Goal: Transaction & Acquisition: Purchase product/service

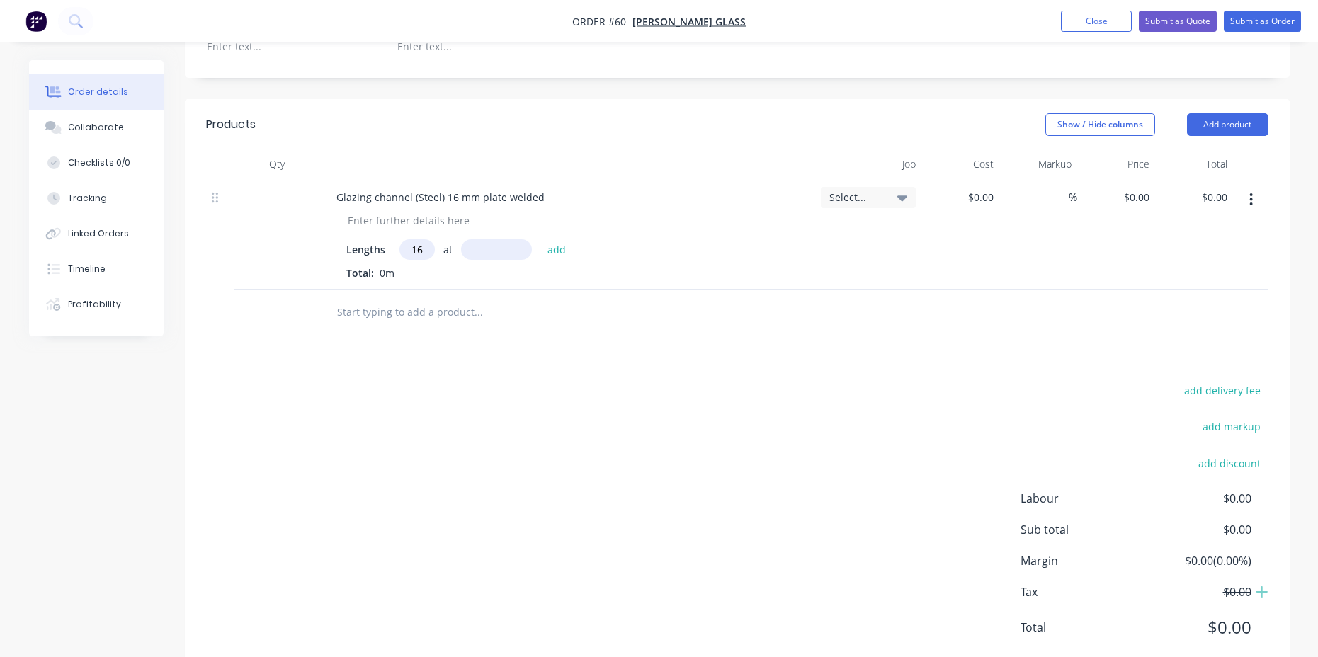
type input "1"
type input "1169"
click at [501, 239] on input "text" at bounding box center [496, 249] width 71 height 21
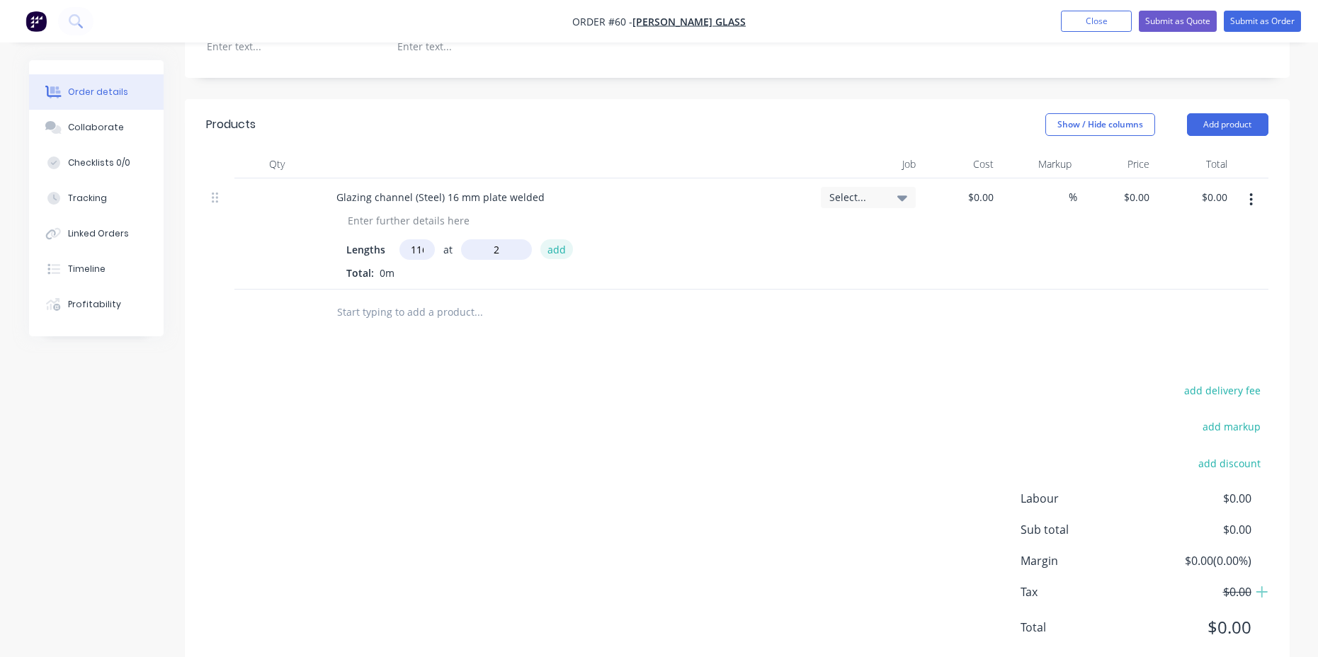
type input "2mm"
click at [560, 239] on button "add" at bounding box center [556, 248] width 33 height 19
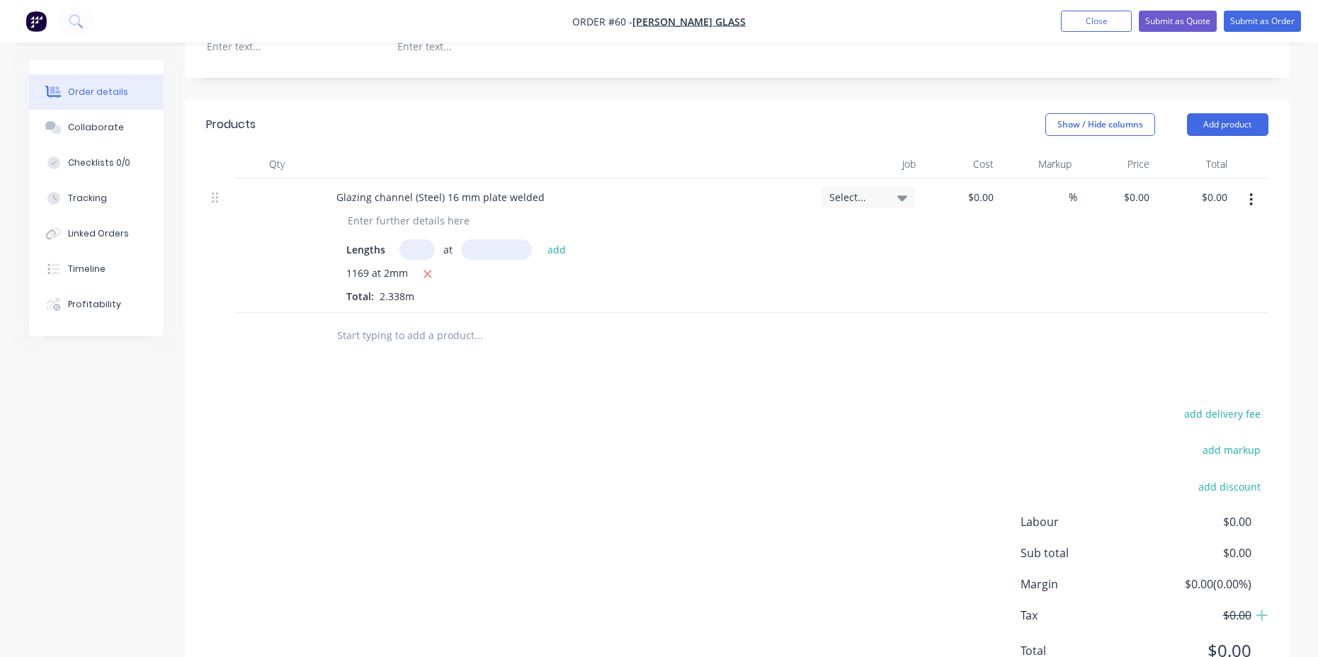
drag, startPoint x: 428, startPoint y: 210, endPoint x: 455, endPoint y: 210, distance: 27.6
click at [455, 239] on div "at add" at bounding box center [486, 249] width 174 height 21
drag, startPoint x: 396, startPoint y: 210, endPoint x: 389, endPoint y: 213, distance: 8.6
click at [391, 239] on div "Lengths at add" at bounding box center [567, 249] width 442 height 21
click at [412, 321] on input "text" at bounding box center [477, 335] width 283 height 28
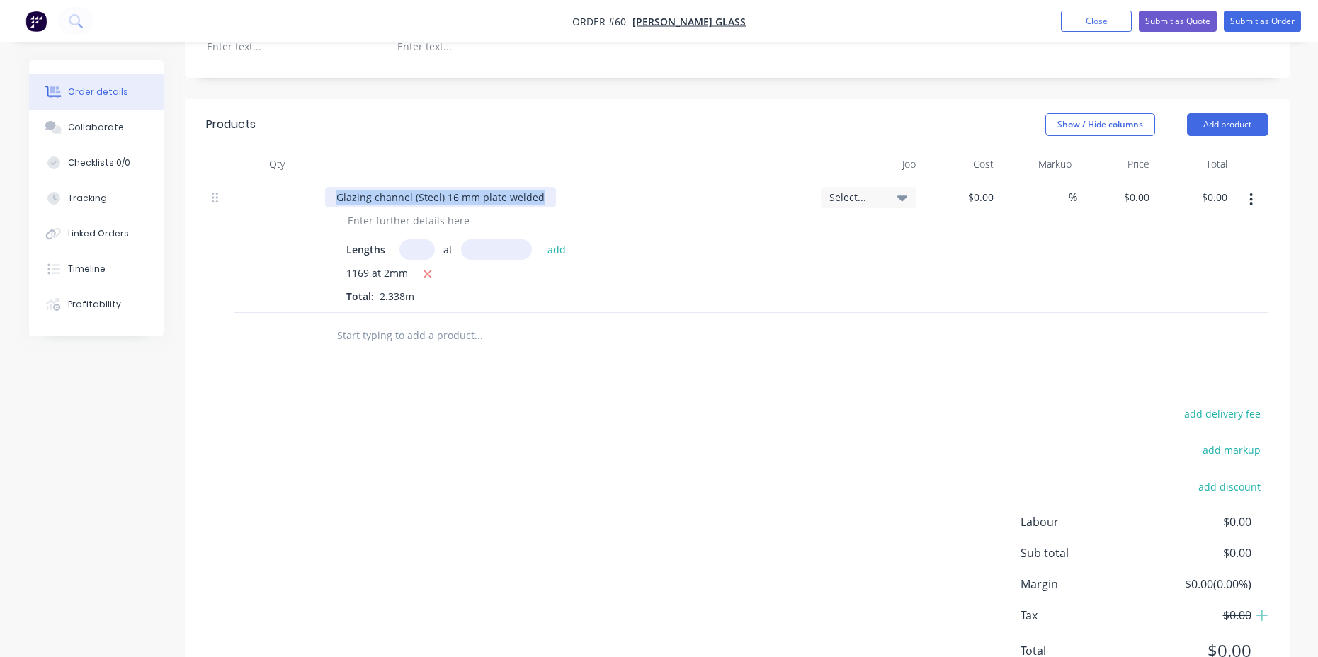
drag, startPoint x: 539, startPoint y: 158, endPoint x: 338, endPoint y: 158, distance: 201.1
click at [338, 187] on div "Glazing channel (Steel) 16 mm plate welded" at bounding box center [440, 197] width 231 height 21
copy div "Glazing channel (Steel) 16 mm plate welded"
click at [387, 321] on input "text" at bounding box center [477, 335] width 283 height 28
paste input "Glazing channel (Steel) 16 mm plate welded"
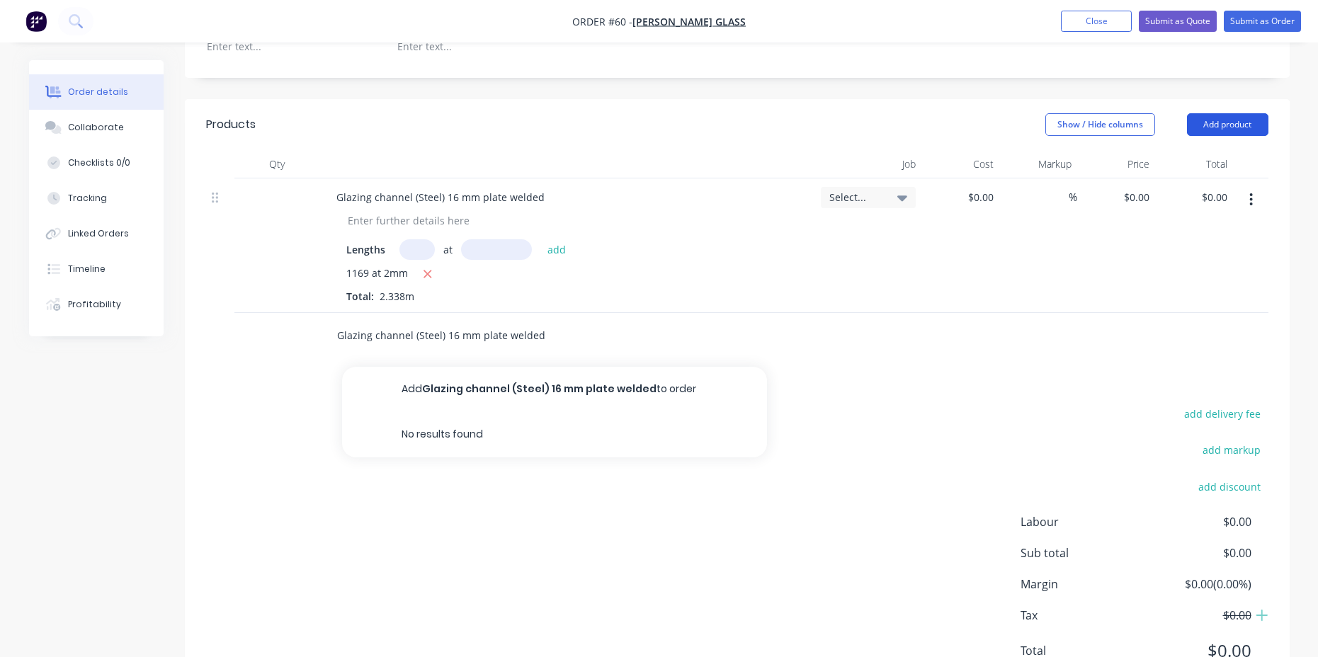
type input "Glazing channel (Steel) 16 mm plate welded"
click at [1236, 113] on button "Add product" at bounding box center [1227, 124] width 81 height 23
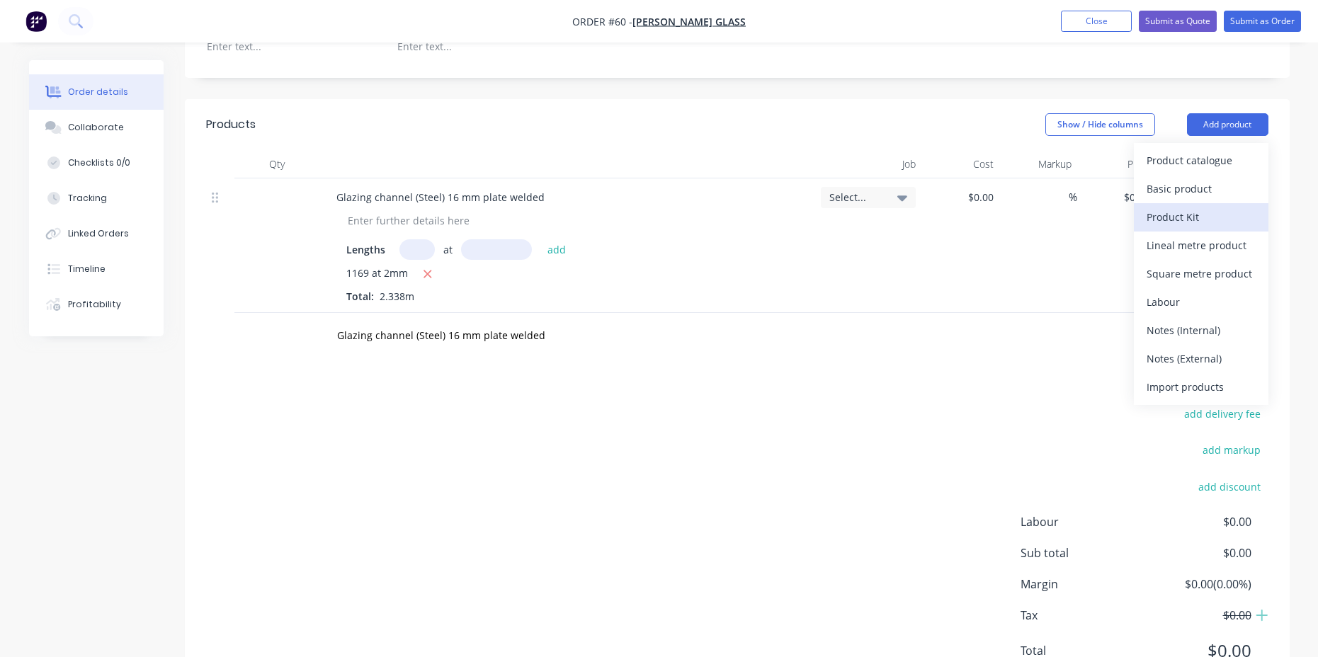
click at [1187, 207] on div "Product Kit" at bounding box center [1200, 217] width 109 height 21
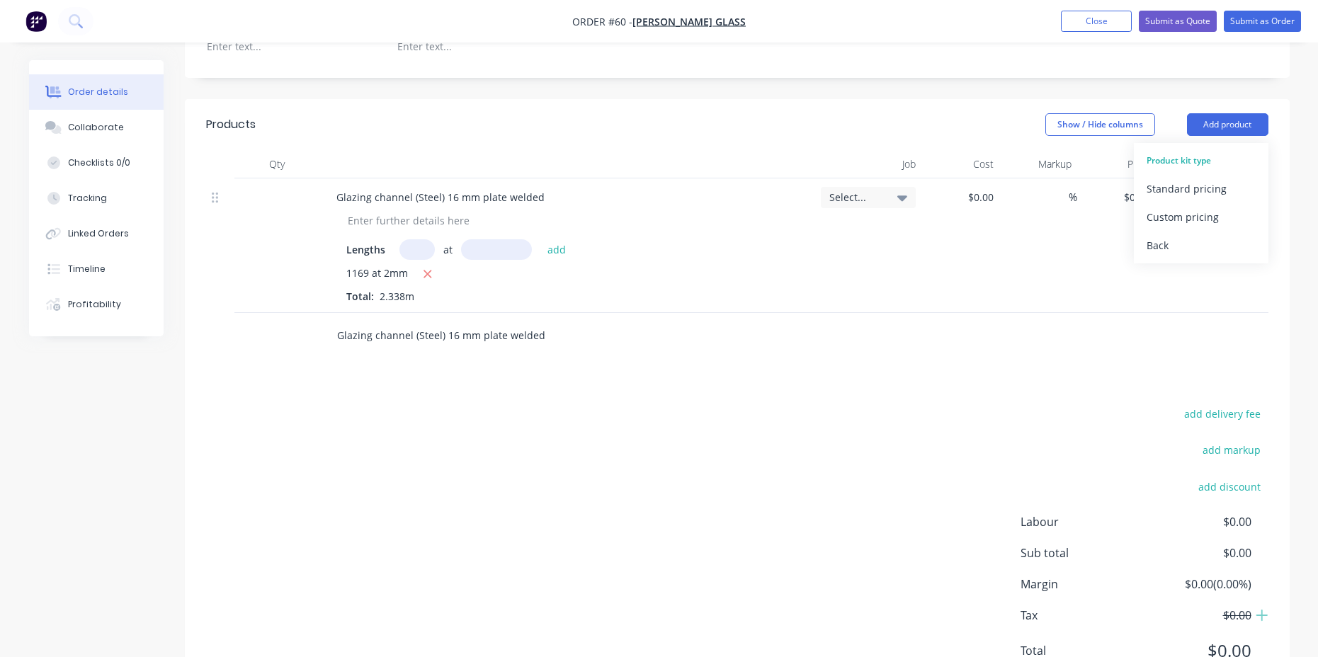
click at [505, 321] on input "Glazing channel (Steel) 16 mm plate welded" at bounding box center [477, 335] width 283 height 28
drag, startPoint x: 541, startPoint y: 296, endPoint x: 279, endPoint y: 302, distance: 262.0
click at [285, 313] on div "Glazing channel (Steel) 16 mm plate welded Add Glazing channel (Steel) 16 mm pl…" at bounding box center [737, 336] width 1062 height 46
click at [1239, 113] on button "Add product" at bounding box center [1227, 124] width 81 height 23
click at [1191, 152] on div "Product kit type" at bounding box center [1200, 161] width 109 height 18
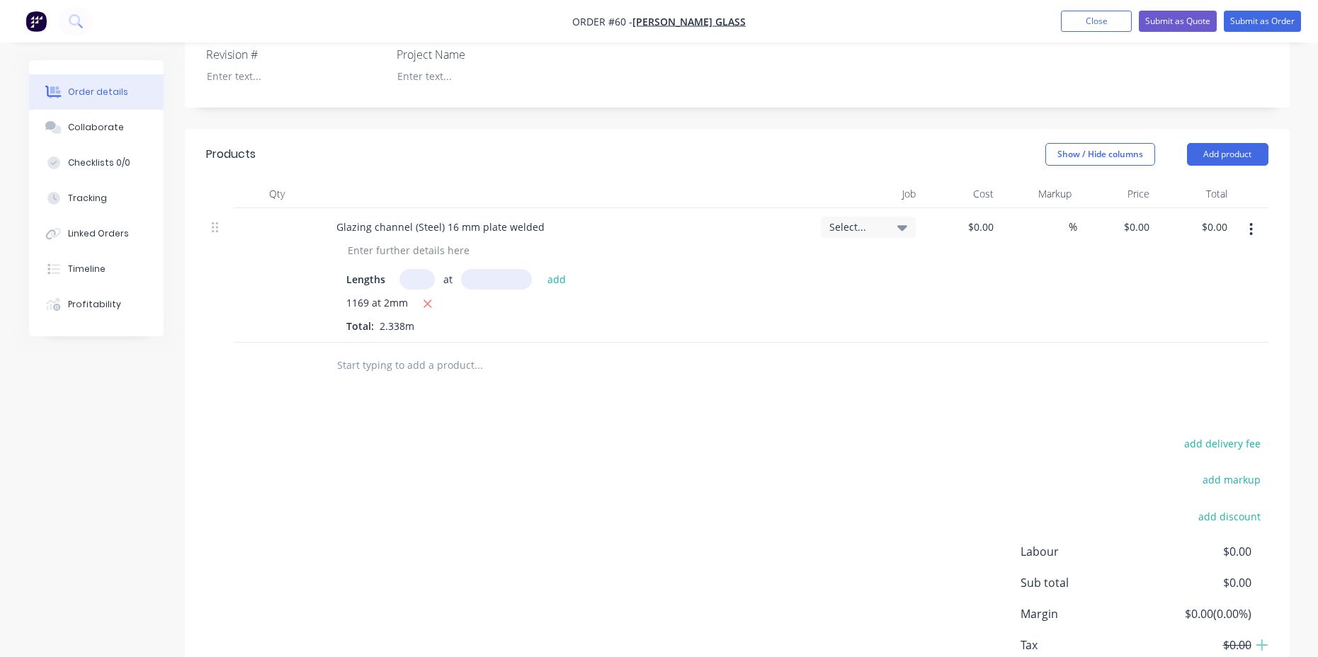
scroll to position [472, 0]
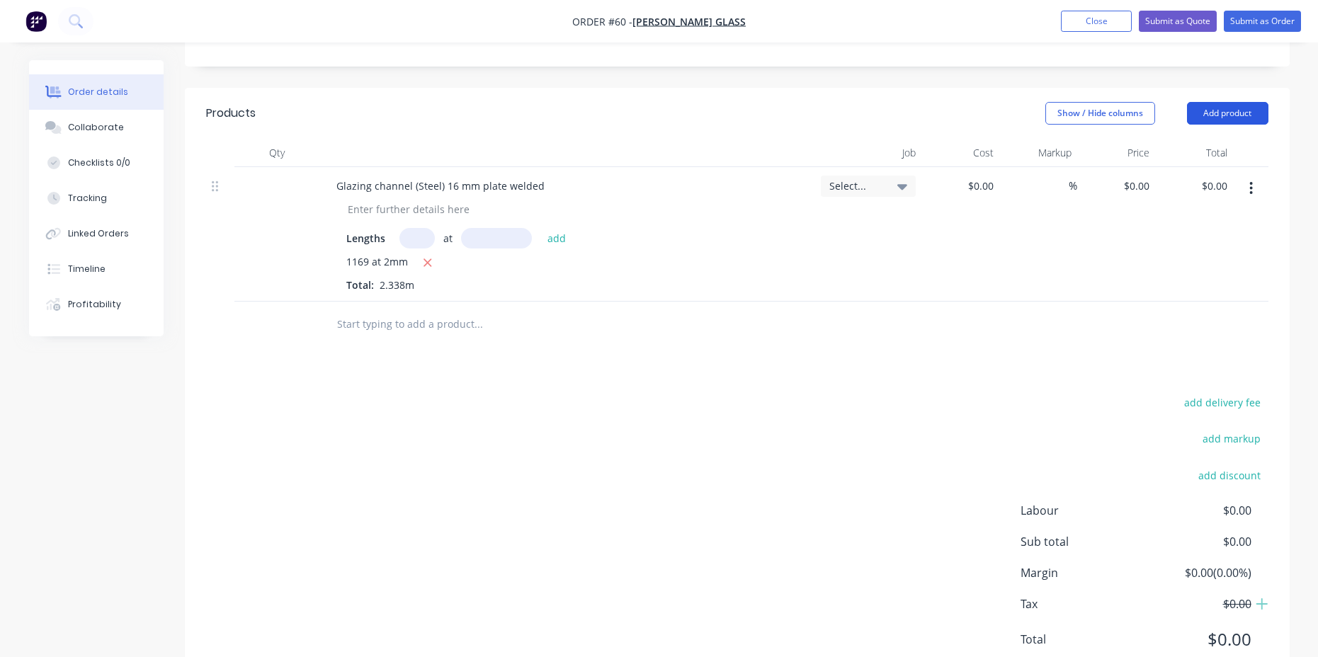
click at [1228, 102] on button "Add product" at bounding box center [1227, 113] width 81 height 23
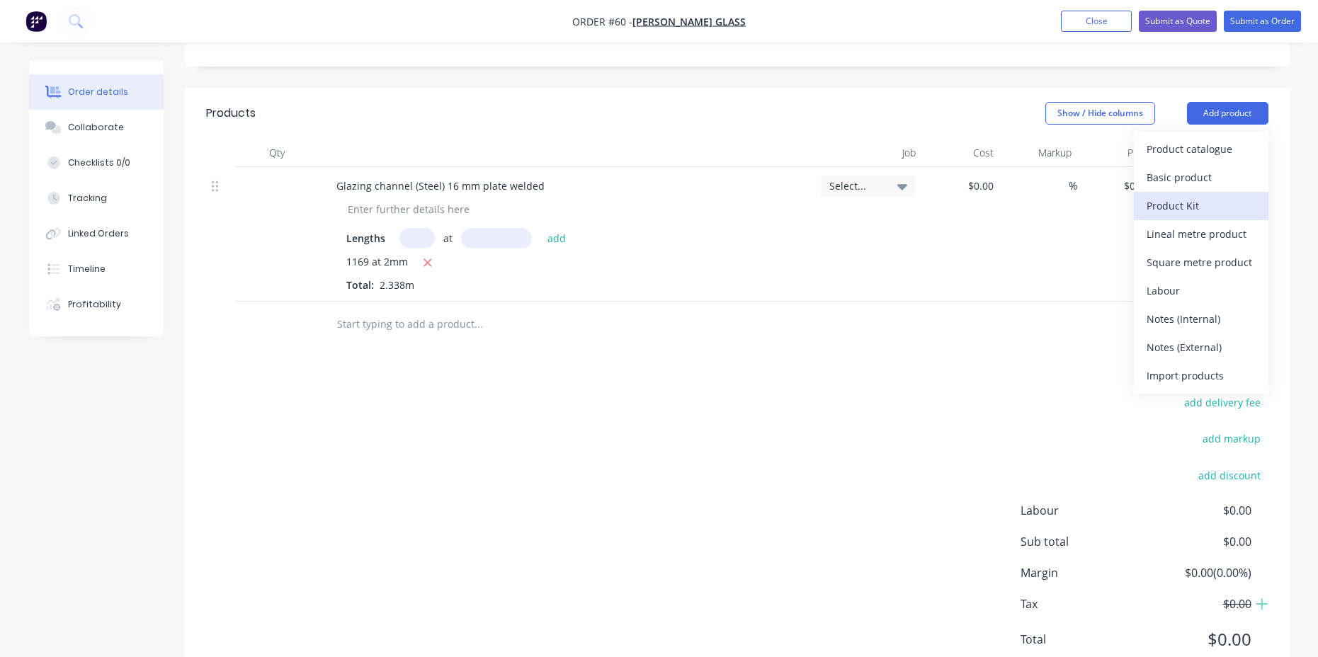
click at [1190, 195] on div "Product Kit" at bounding box center [1200, 205] width 109 height 21
click at [1175, 195] on div "Custom pricing" at bounding box center [1200, 205] width 109 height 21
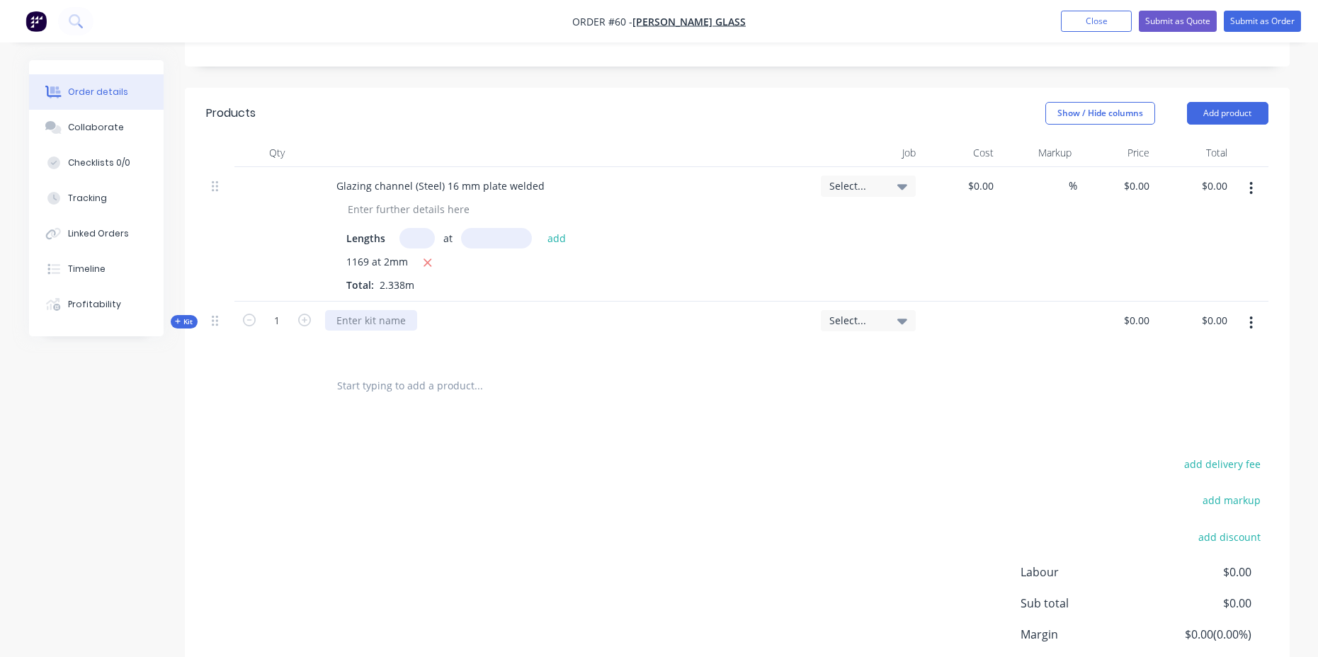
click at [353, 310] on div at bounding box center [371, 320] width 92 height 21
paste div
click at [477, 318] on div "Glazing channel (Steel) 16 mm plate welded" at bounding box center [567, 333] width 496 height 62
click at [448, 372] on input "text" at bounding box center [477, 386] width 283 height 28
click at [539, 310] on div "Glazing channel (Steel) 16 mm plate welded" at bounding box center [440, 320] width 231 height 21
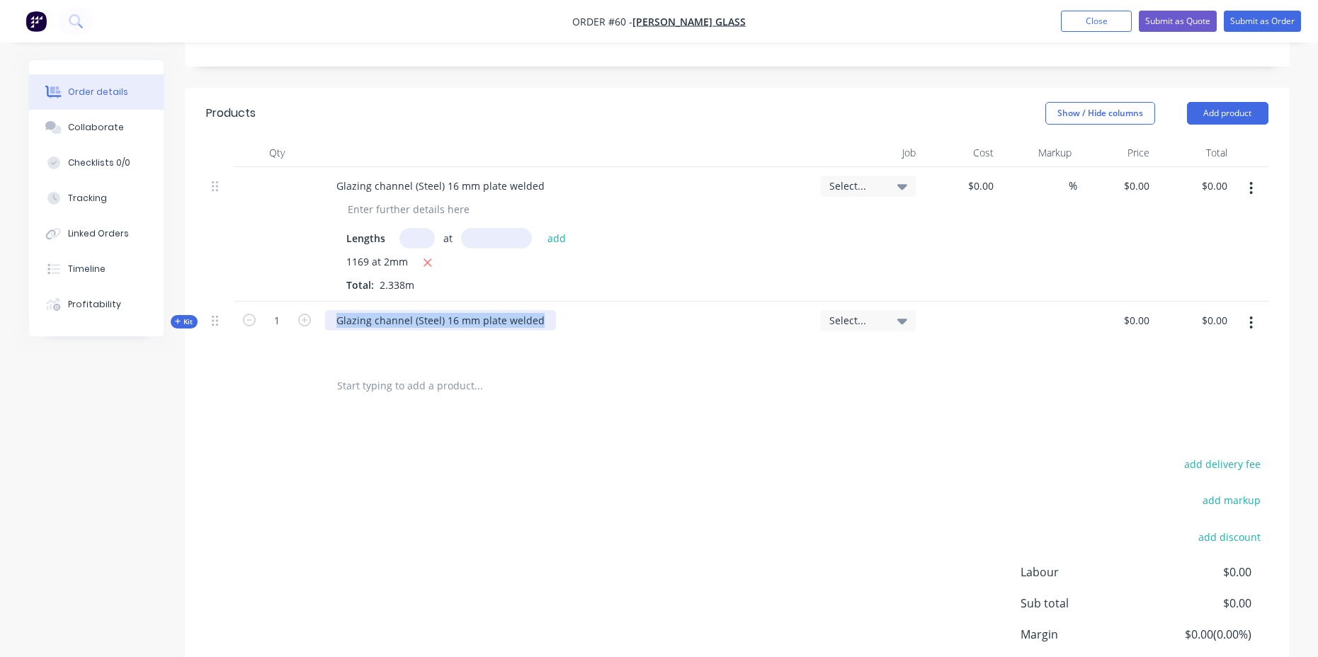
drag, startPoint x: 541, startPoint y: 282, endPoint x: 273, endPoint y: 293, distance: 267.8
click at [275, 302] on div "Kit 1 Glazing channel (Steel) 16 mm plate welded Select... $0.00 $0.00 $0.00 $0…" at bounding box center [737, 333] width 1062 height 62
click at [192, 316] on span "Kit" at bounding box center [184, 321] width 18 height 11
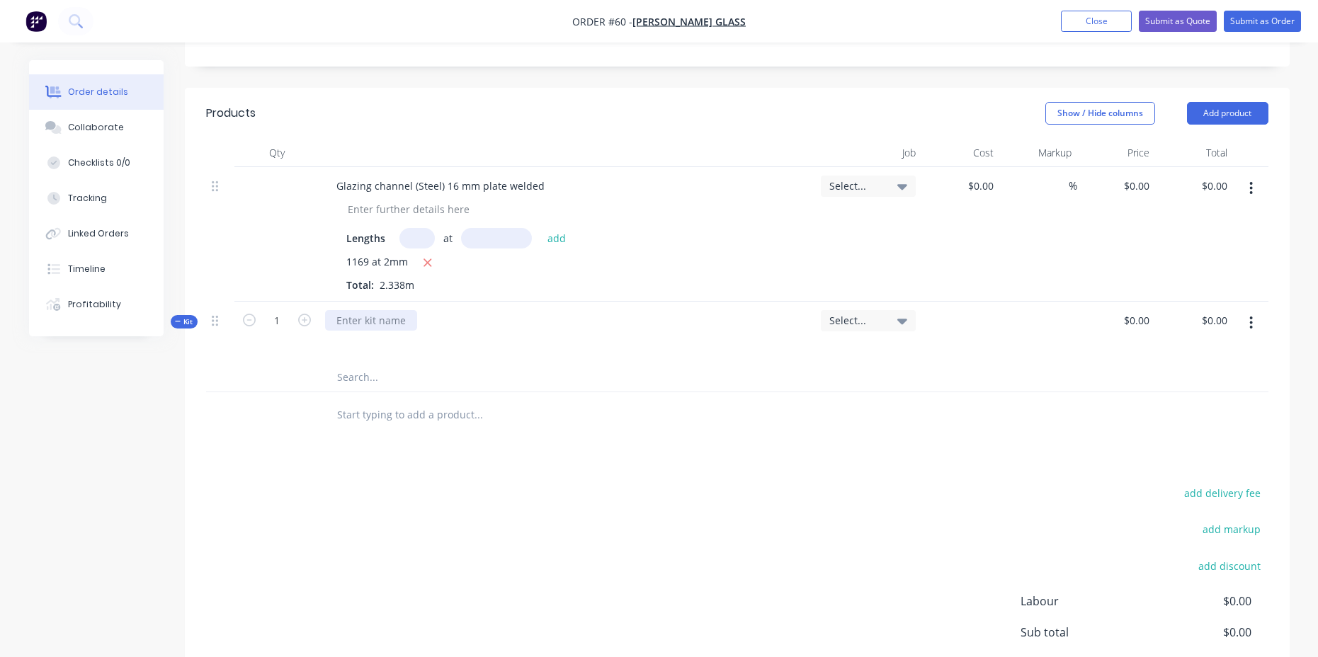
click at [382, 310] on div at bounding box center [371, 320] width 92 height 21
click at [1255, 310] on button "button" at bounding box center [1250, 322] width 33 height 25
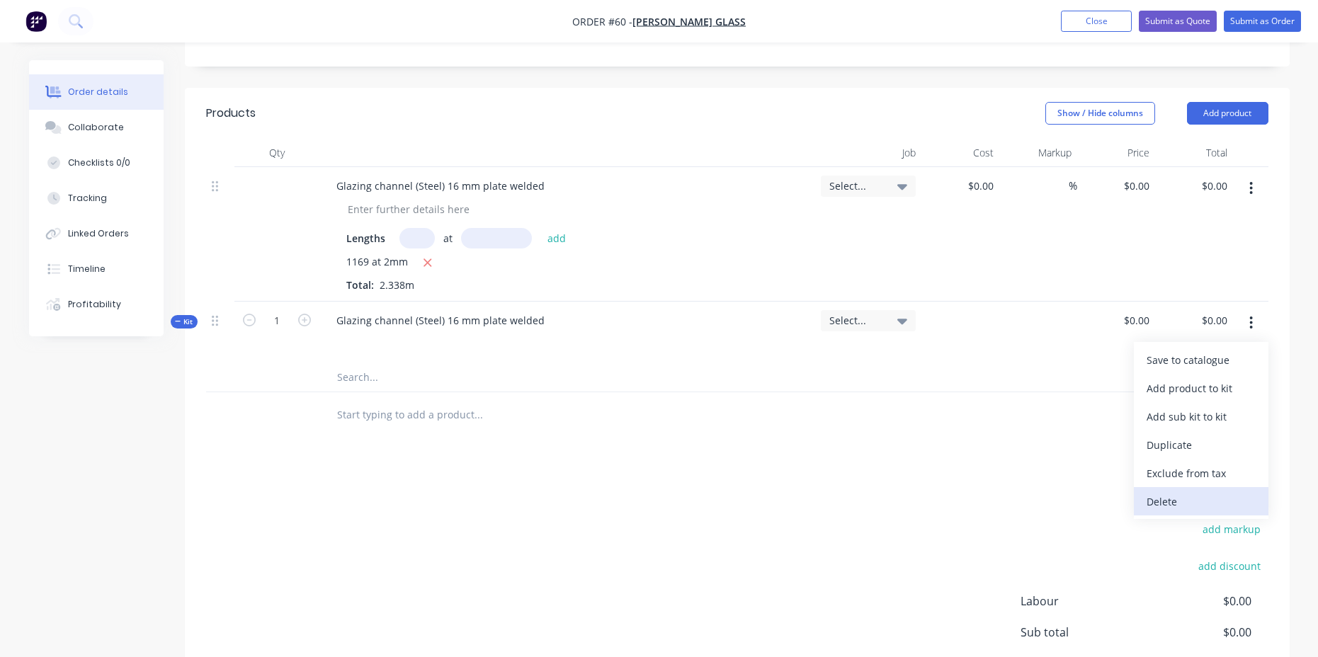
click at [1170, 491] on div "Delete" at bounding box center [1200, 501] width 109 height 21
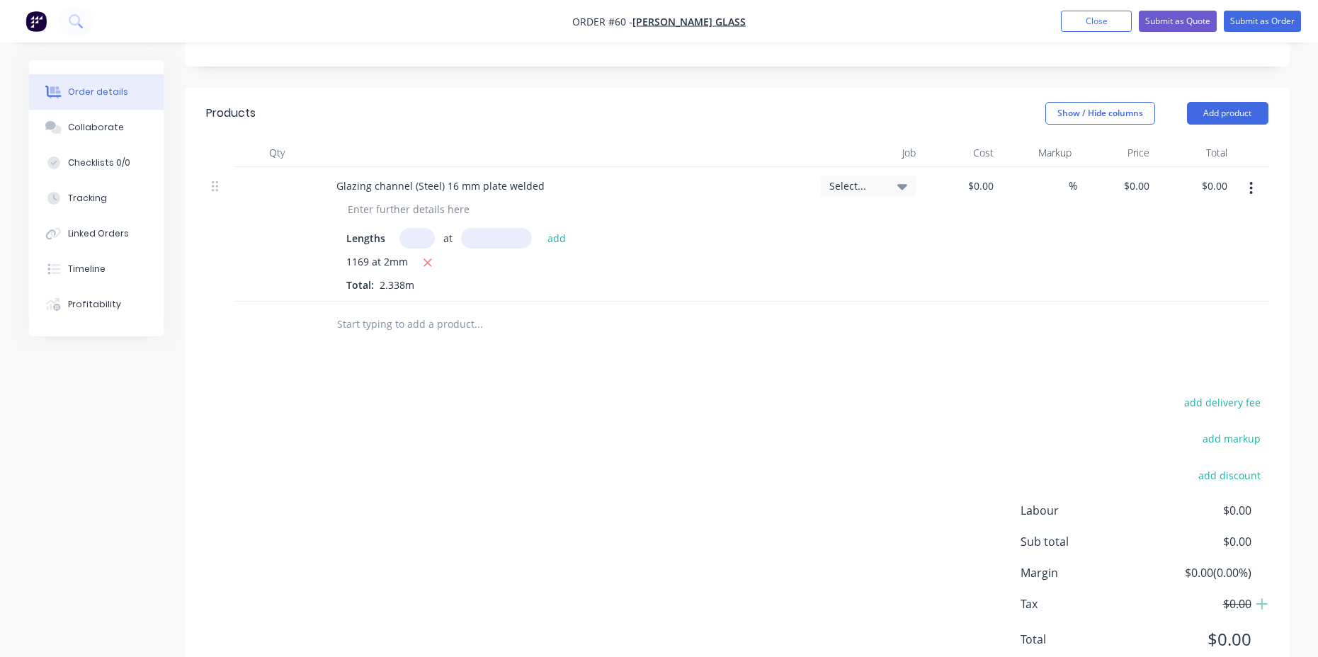
click at [425, 310] on input "text" at bounding box center [477, 324] width 283 height 28
click at [1238, 102] on button "Add product" at bounding box center [1227, 113] width 81 height 23
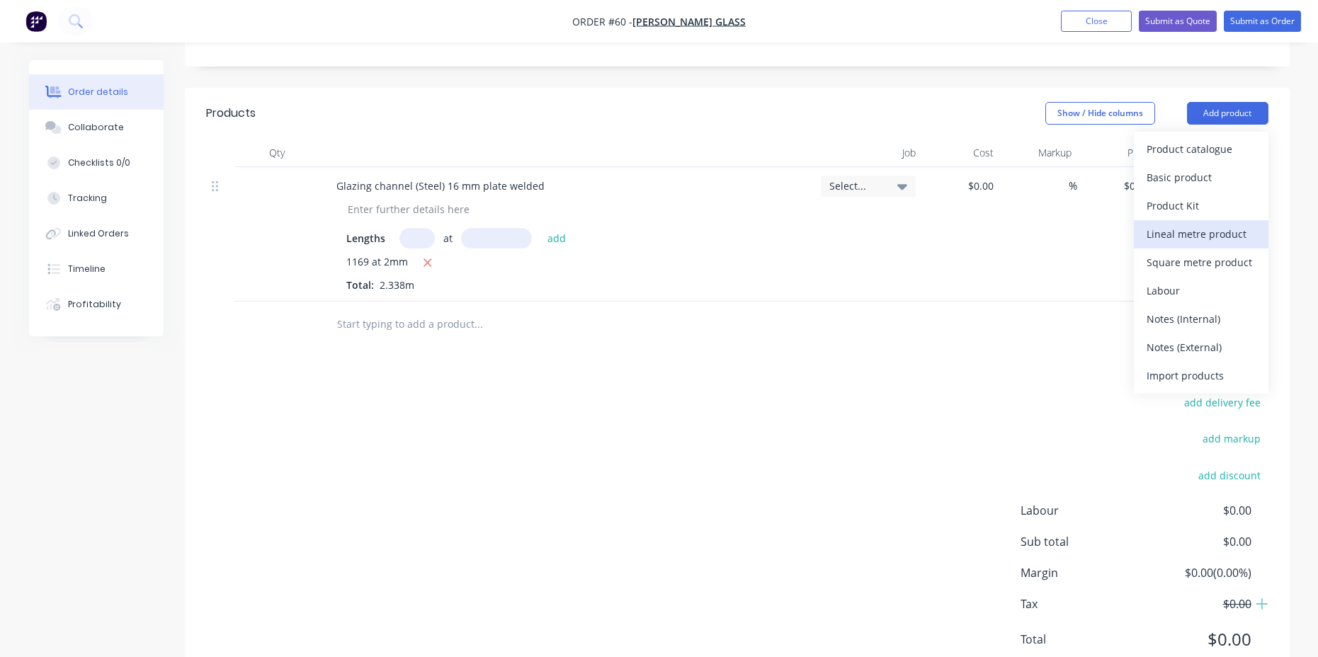
click at [1216, 224] on div "Lineal metre product" at bounding box center [1200, 234] width 109 height 21
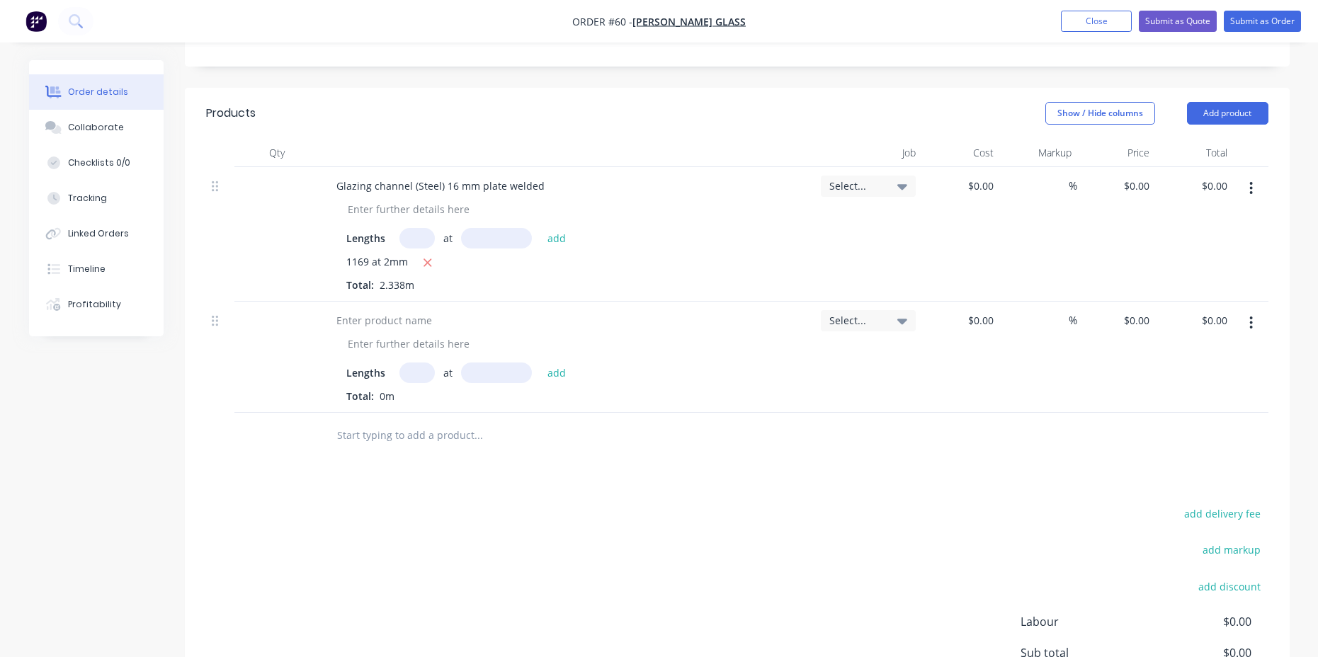
click at [412, 362] on input "text" at bounding box center [416, 372] width 35 height 21
click at [410, 310] on div at bounding box center [384, 320] width 118 height 21
paste div
click at [416, 362] on input "text" at bounding box center [416, 372] width 35 height 21
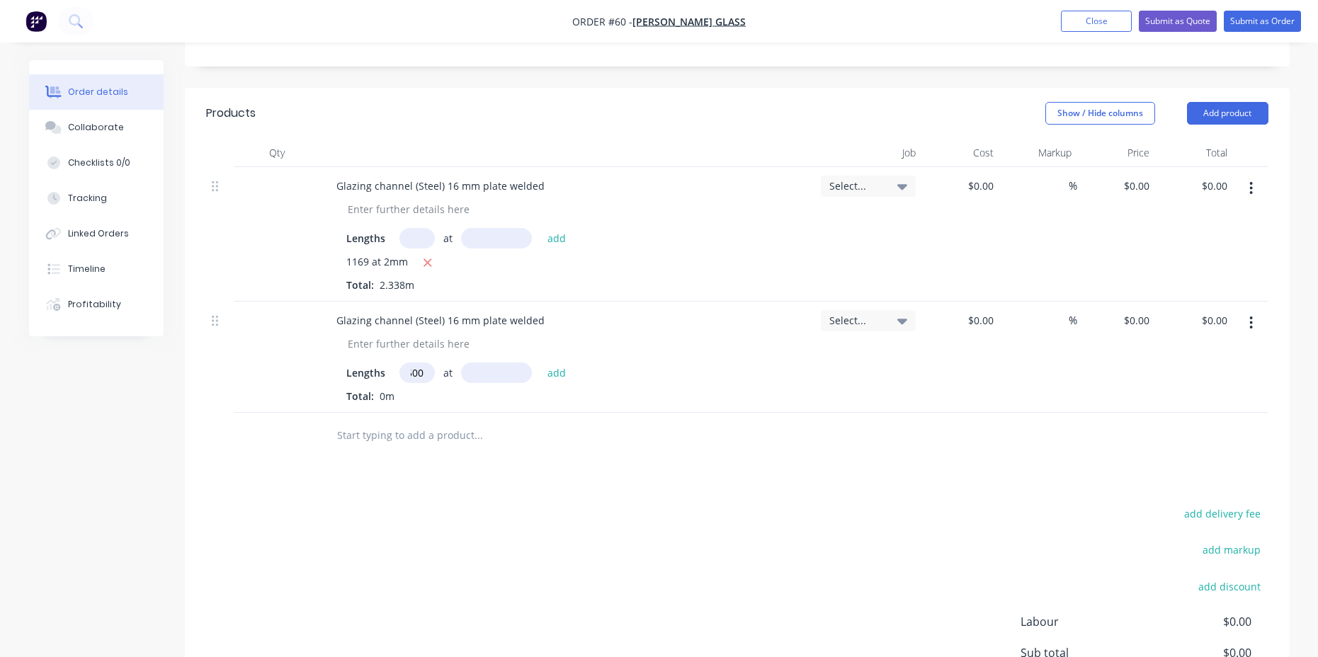
type input "1500"
click at [507, 362] on input "text" at bounding box center [496, 372] width 71 height 21
click at [424, 228] on input "text" at bounding box center [416, 238] width 35 height 21
type input "2"
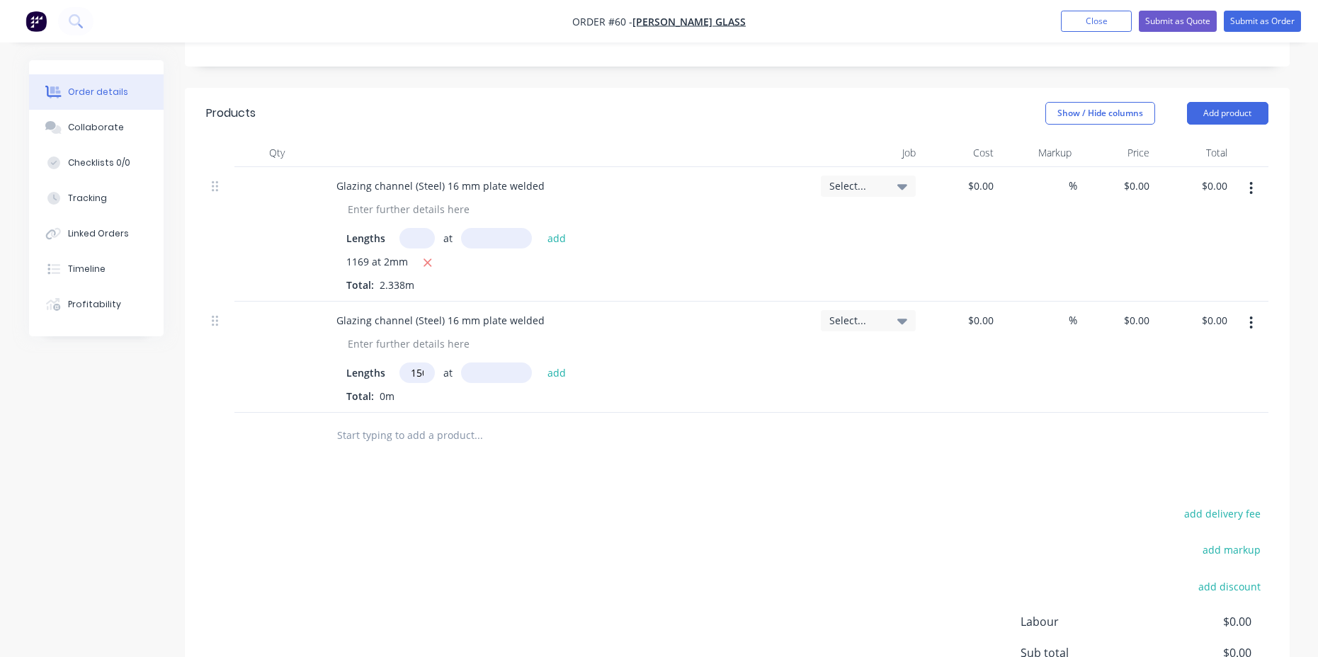
type input "4"
type input "2"
click at [499, 228] on input "text" at bounding box center [496, 238] width 71 height 21
type input "1690mm"
click at [559, 228] on button "add" at bounding box center [556, 237] width 33 height 19
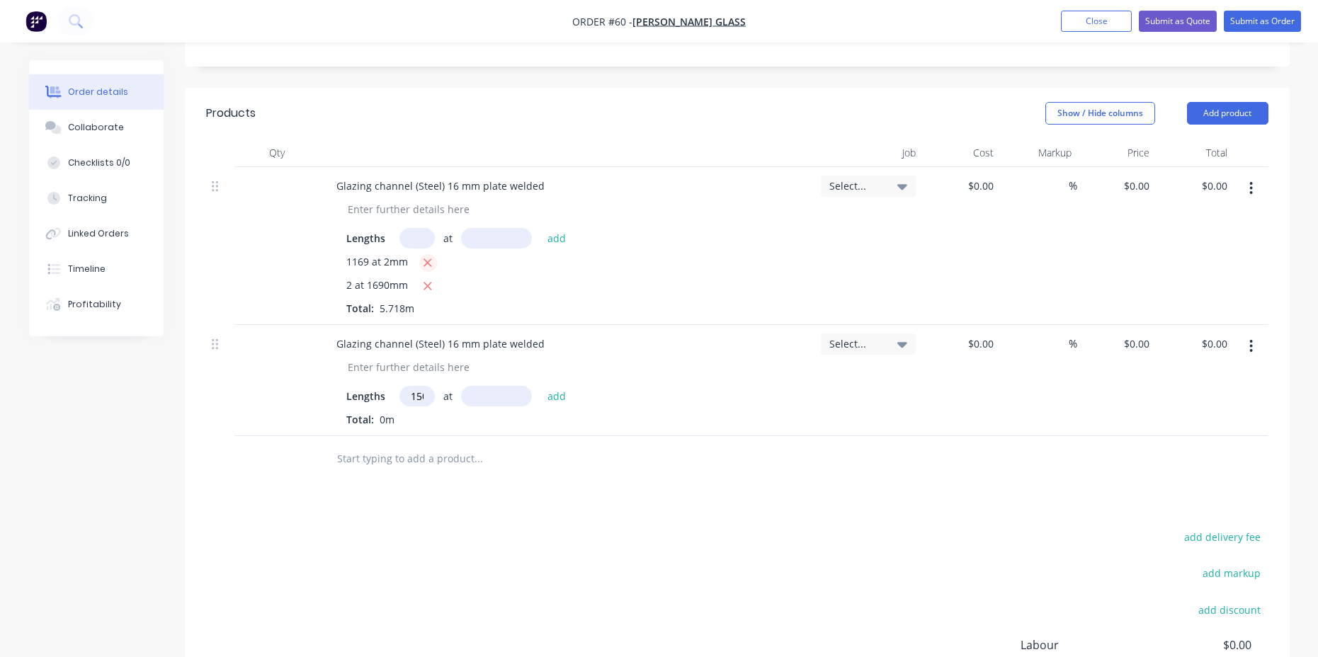
click at [427, 259] on icon "button" at bounding box center [428, 263] width 8 height 8
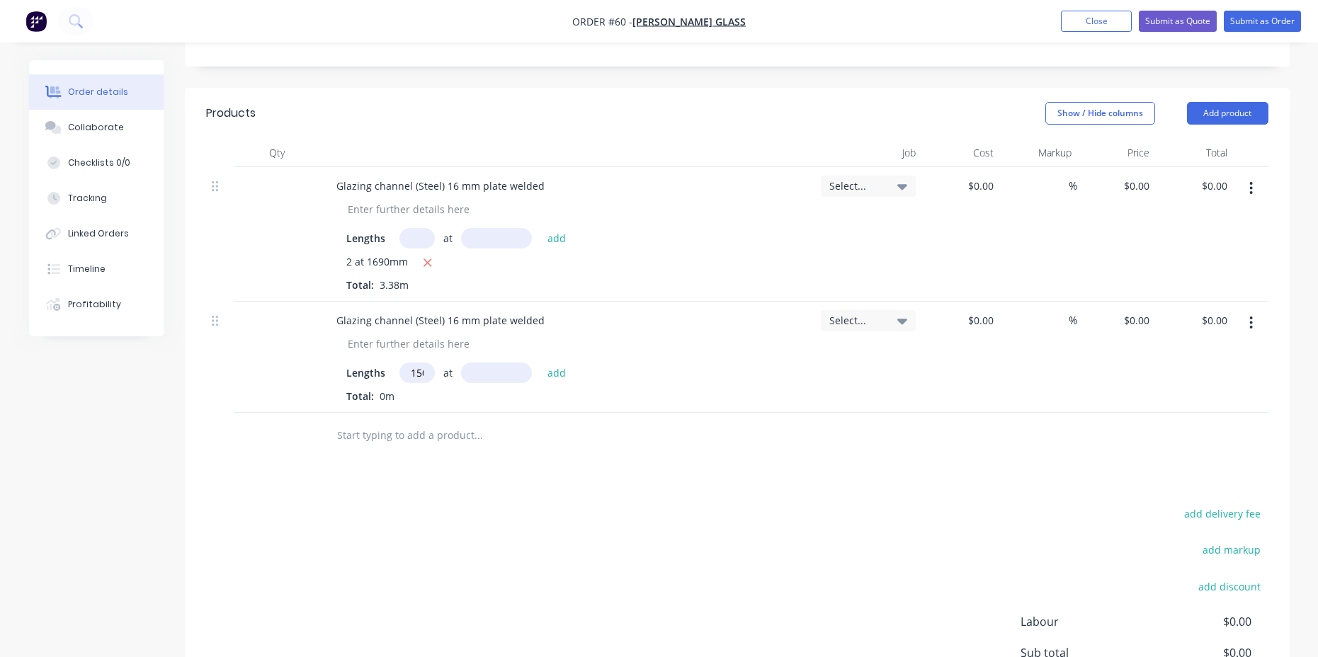
click at [418, 228] on input "text" at bounding box center [416, 238] width 35 height 21
type input "4"
type input "1500mm"
click at [554, 228] on button "add" at bounding box center [556, 237] width 33 height 19
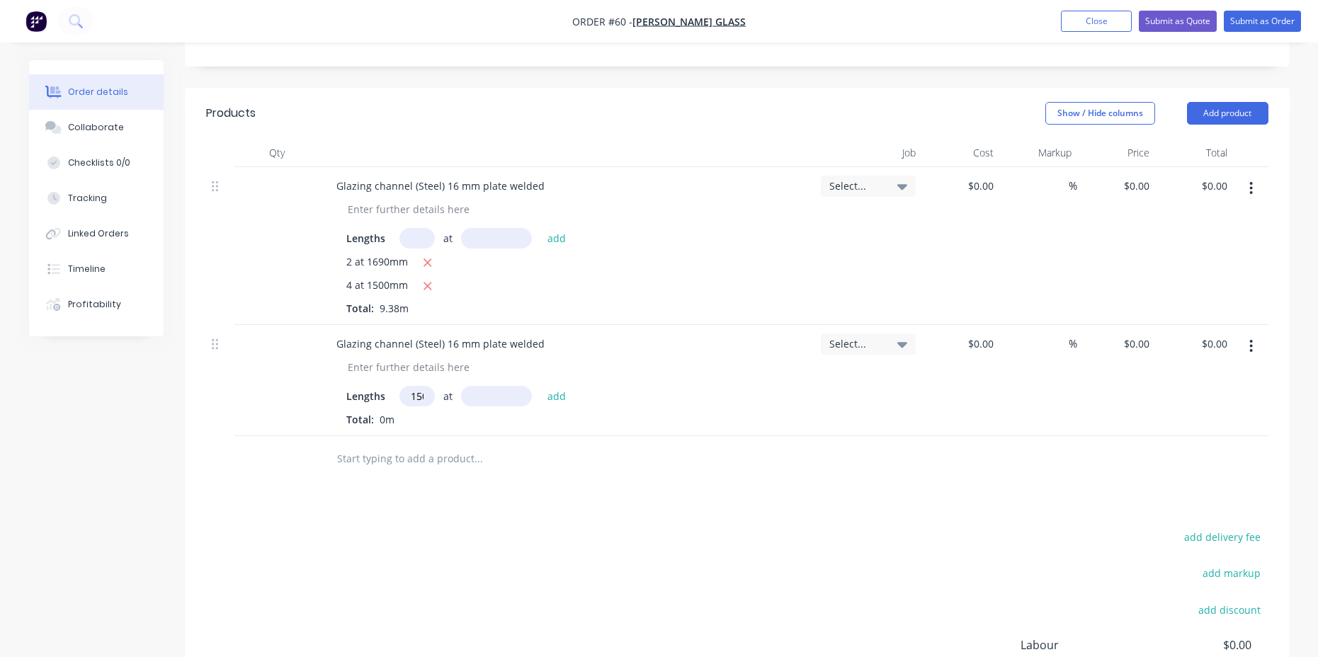
click at [408, 228] on input "text" at bounding box center [416, 238] width 35 height 21
type input "2"
type input "1751mm"
click at [547, 228] on button "add" at bounding box center [556, 237] width 33 height 19
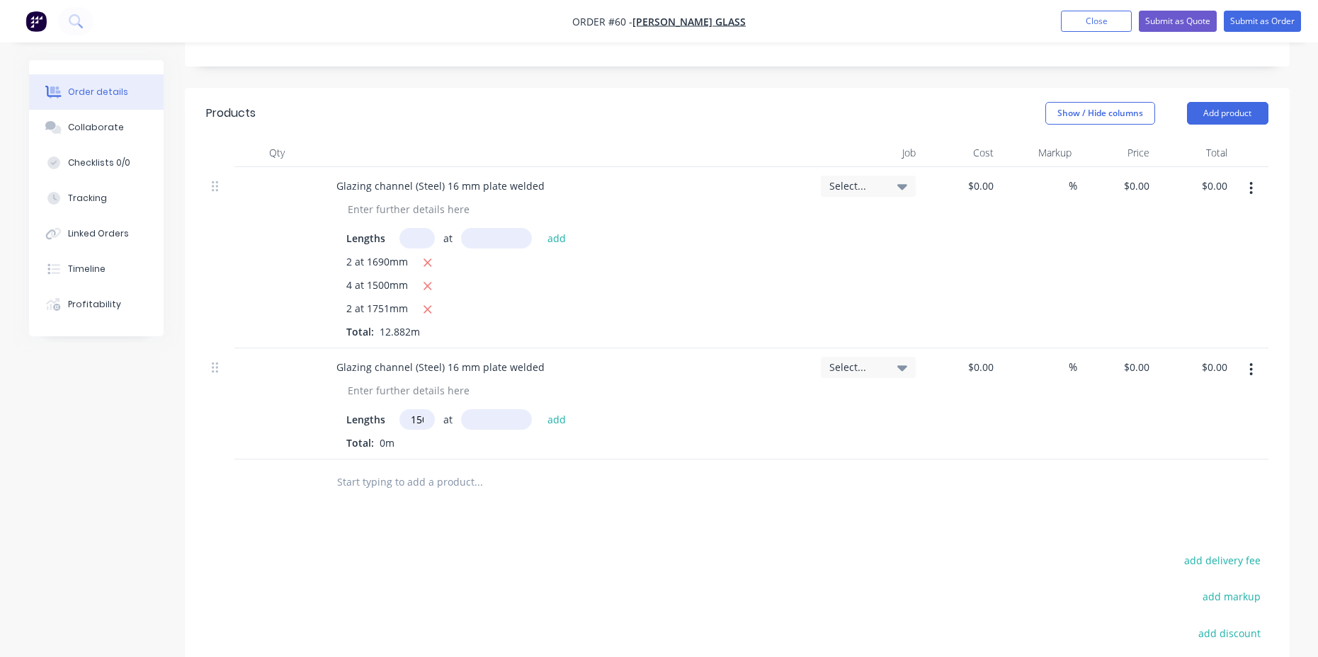
click at [1249, 362] on icon "button" at bounding box center [1251, 370] width 4 height 16
click at [493, 176] on div "Glazing channel (Steel) 16 mm plate welded" at bounding box center [440, 186] width 231 height 21
click at [542, 176] on div "Glazing channel (Steel) 16 mm plate welded" at bounding box center [440, 186] width 231 height 21
click at [603, 176] on div "Glazing channel (Steel) 16 mm plate welded type 1" at bounding box center [567, 186] width 484 height 21
click at [428, 280] on icon "button" at bounding box center [427, 286] width 9 height 13
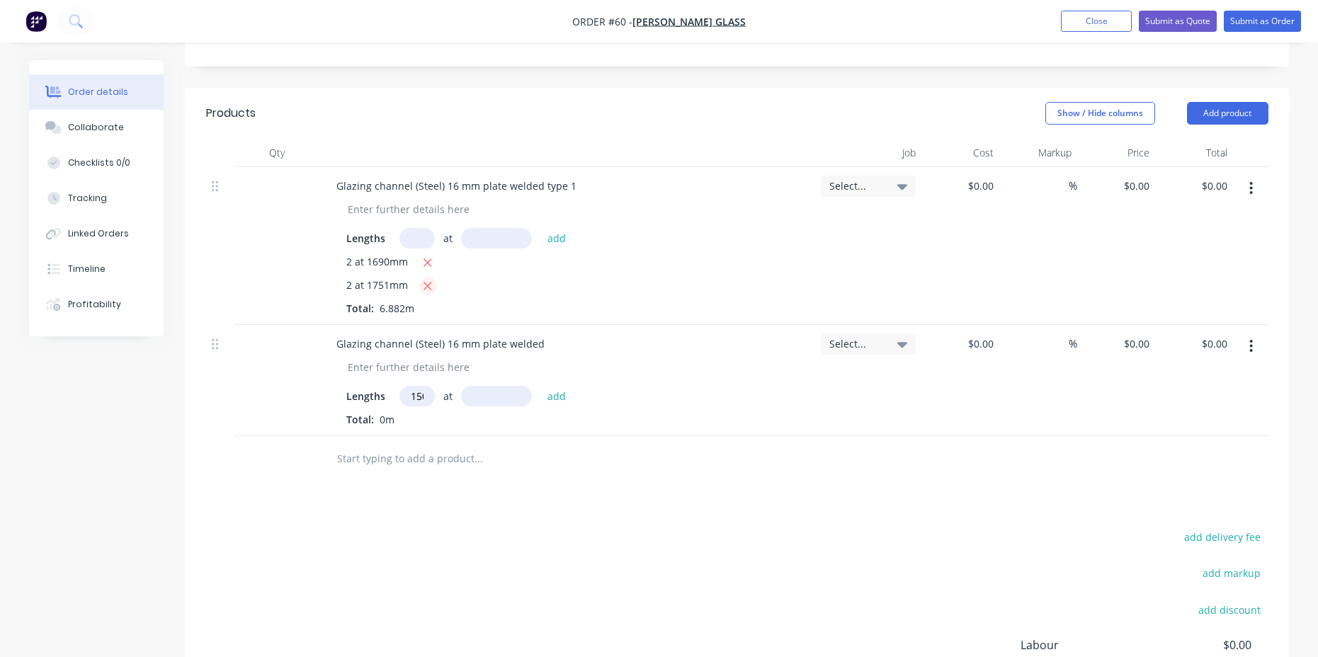
click at [428, 282] on icon "button" at bounding box center [428, 286] width 8 height 8
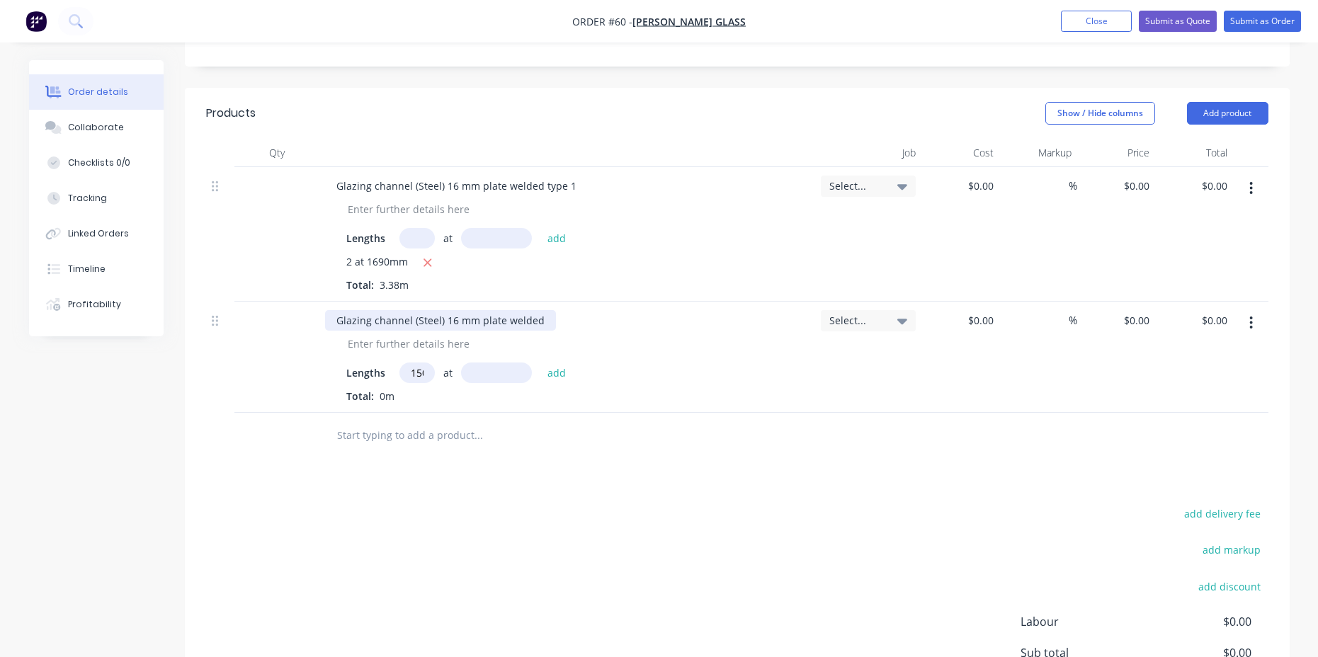
click at [539, 310] on div "Glazing channel (Steel) 16 mm plate welded" at bounding box center [440, 320] width 231 height 21
click at [422, 362] on input "1500" at bounding box center [416, 372] width 35 height 21
click at [425, 362] on input "00" at bounding box center [416, 372] width 35 height 21
type input "0"
type input "4"
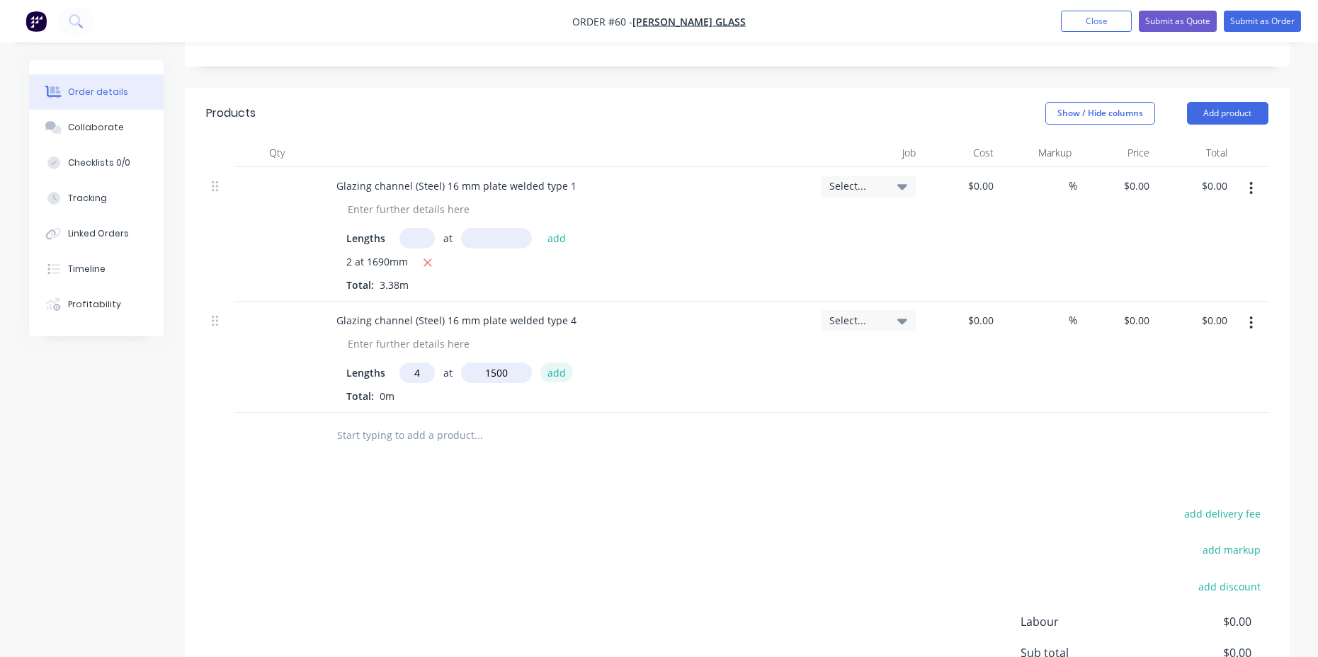
type input "1500mm"
click at [554, 362] on button "add" at bounding box center [556, 371] width 33 height 19
click at [415, 362] on input "text" at bounding box center [416, 372] width 35 height 21
type input "2"
type input "1751mm"
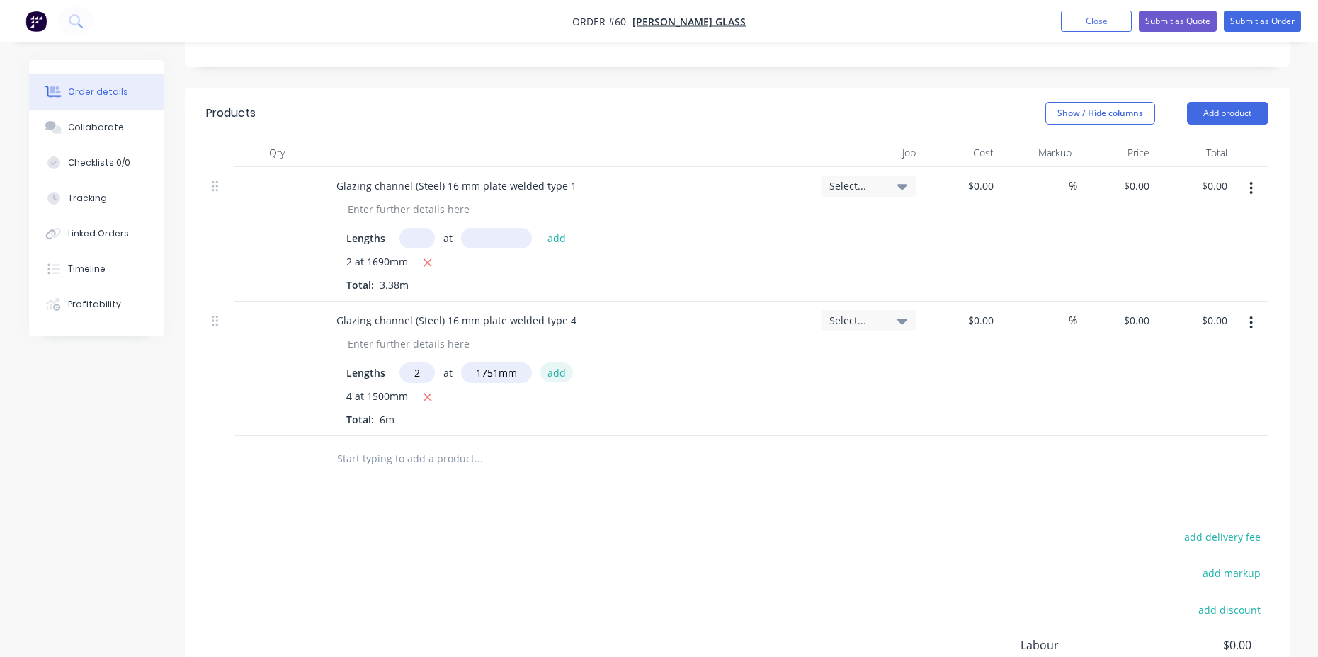
click at [558, 362] on button "add" at bounding box center [556, 371] width 33 height 19
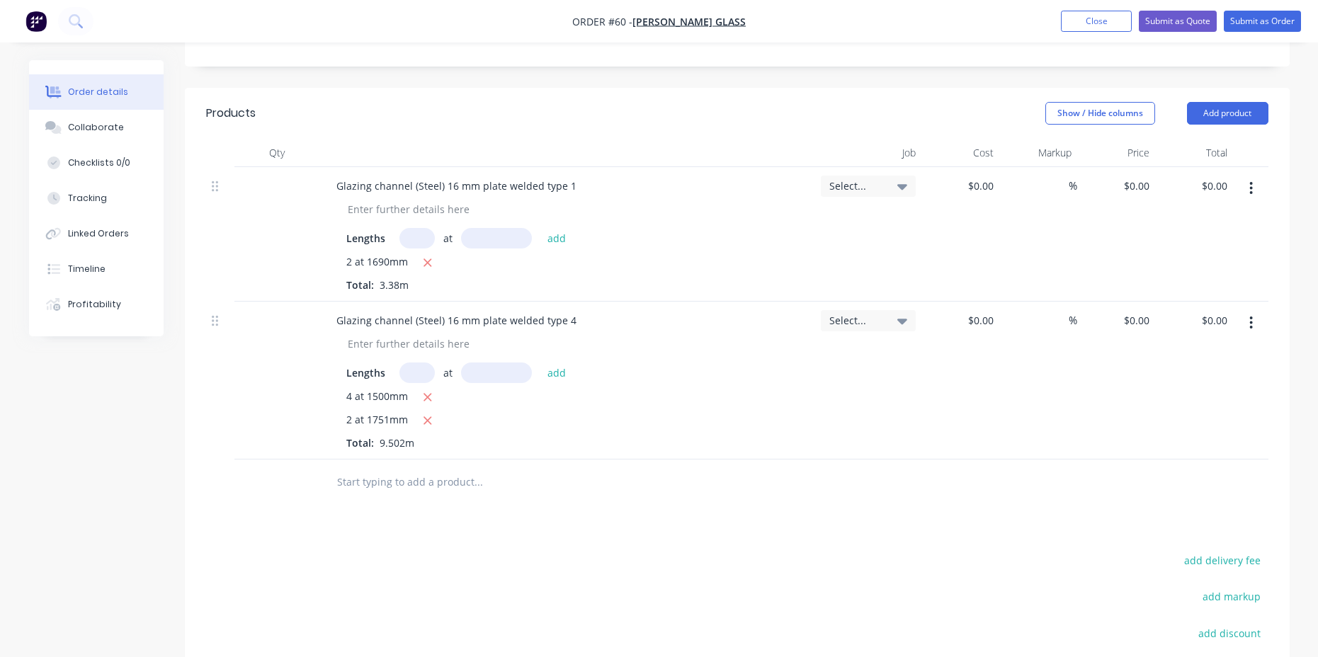
click at [374, 468] on input "text" at bounding box center [477, 482] width 283 height 28
drag, startPoint x: 566, startPoint y: 275, endPoint x: 332, endPoint y: 282, distance: 233.7
click at [332, 310] on div "Glazing channel (Steel) 16 mm plate welded type 4" at bounding box center [456, 320] width 263 height 21
copy div "Glazing channel (Steel) 16 mm plate welded type 4"
click at [355, 468] on input "text" at bounding box center [477, 482] width 283 height 28
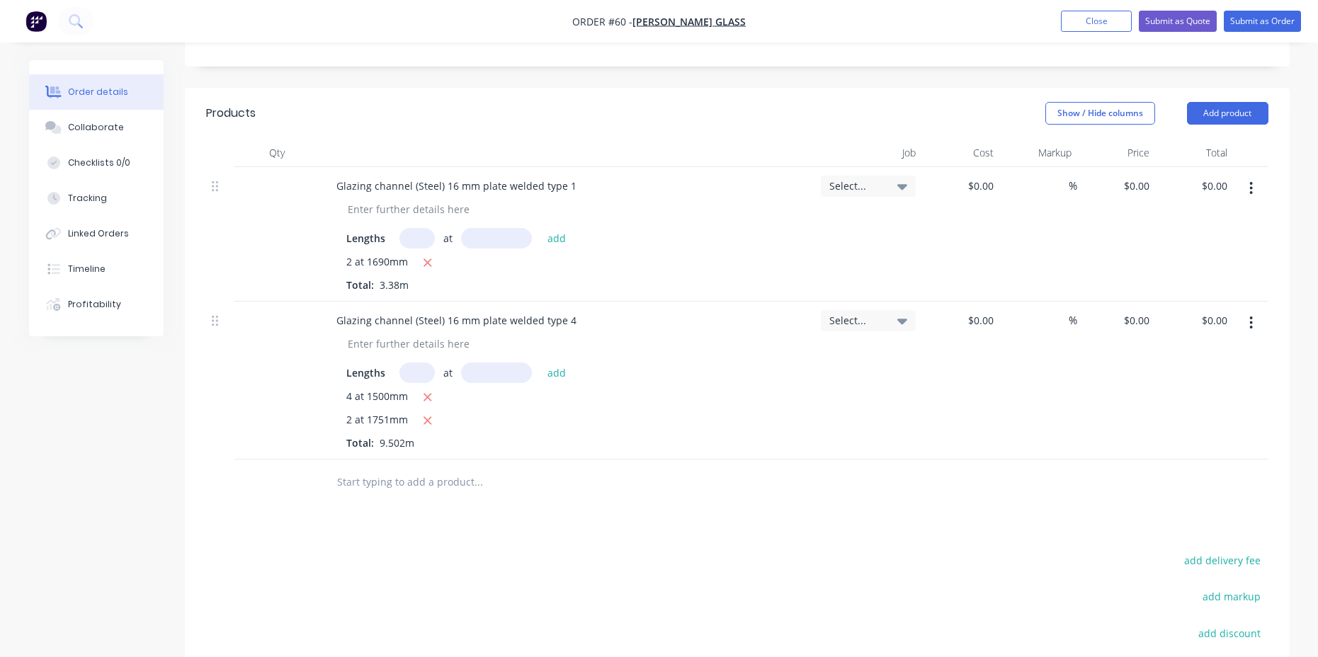
paste input "Glazing channel (Steel) 16 mm plate welded type 4"
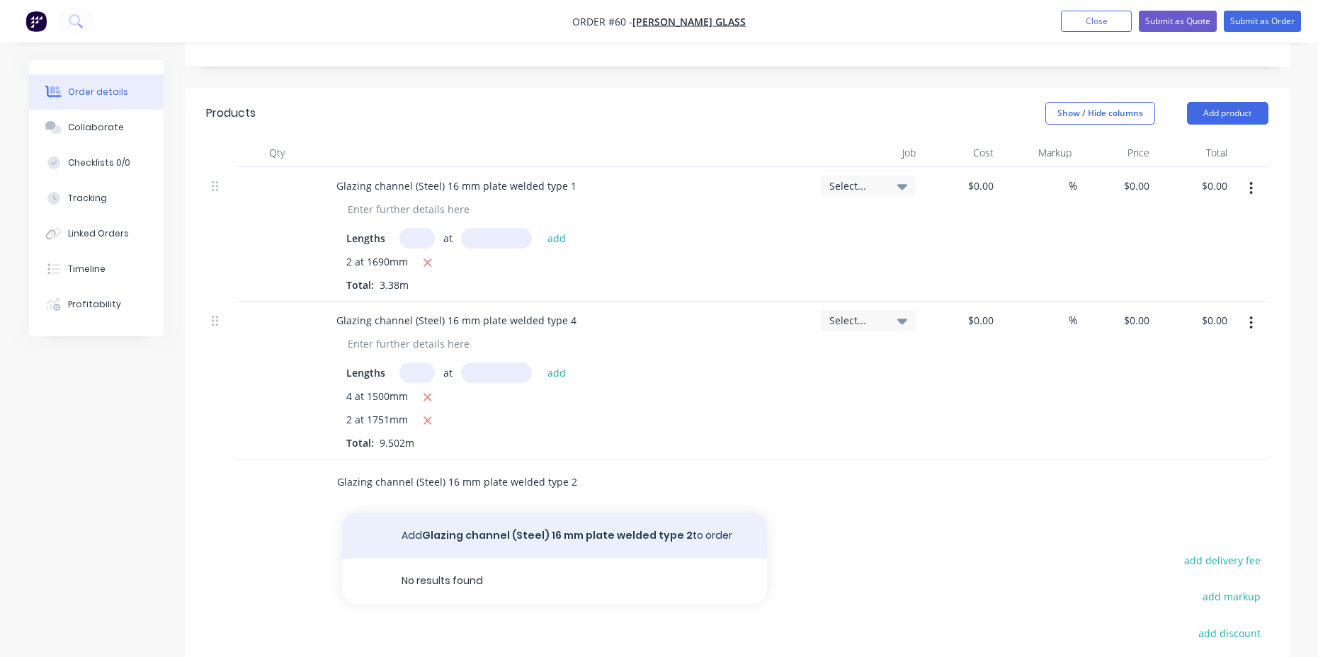
type input "Glazing channel (Steel) 16 mm plate welded type 2"
click at [599, 513] on button "Add Glazing channel (Steel) 16 mm plate welded type 2 to order" at bounding box center [554, 535] width 425 height 45
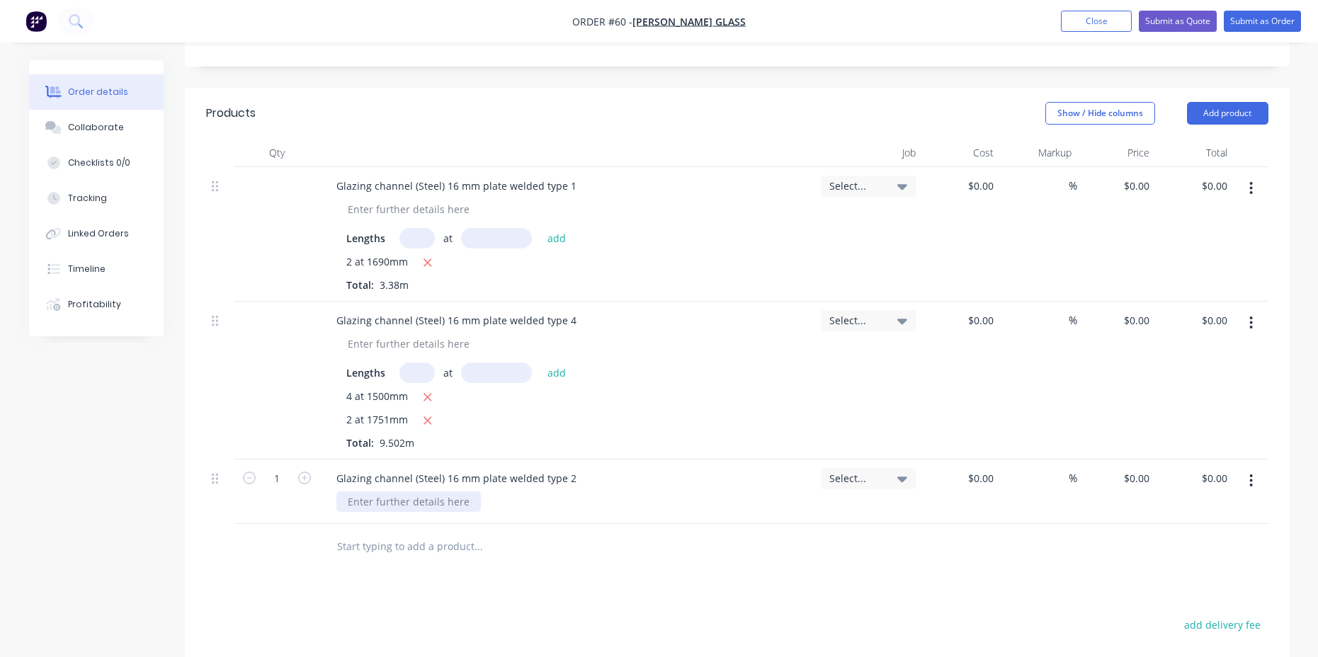
click at [442, 491] on div at bounding box center [408, 501] width 144 height 21
click at [1241, 102] on button "Add product" at bounding box center [1227, 113] width 81 height 23
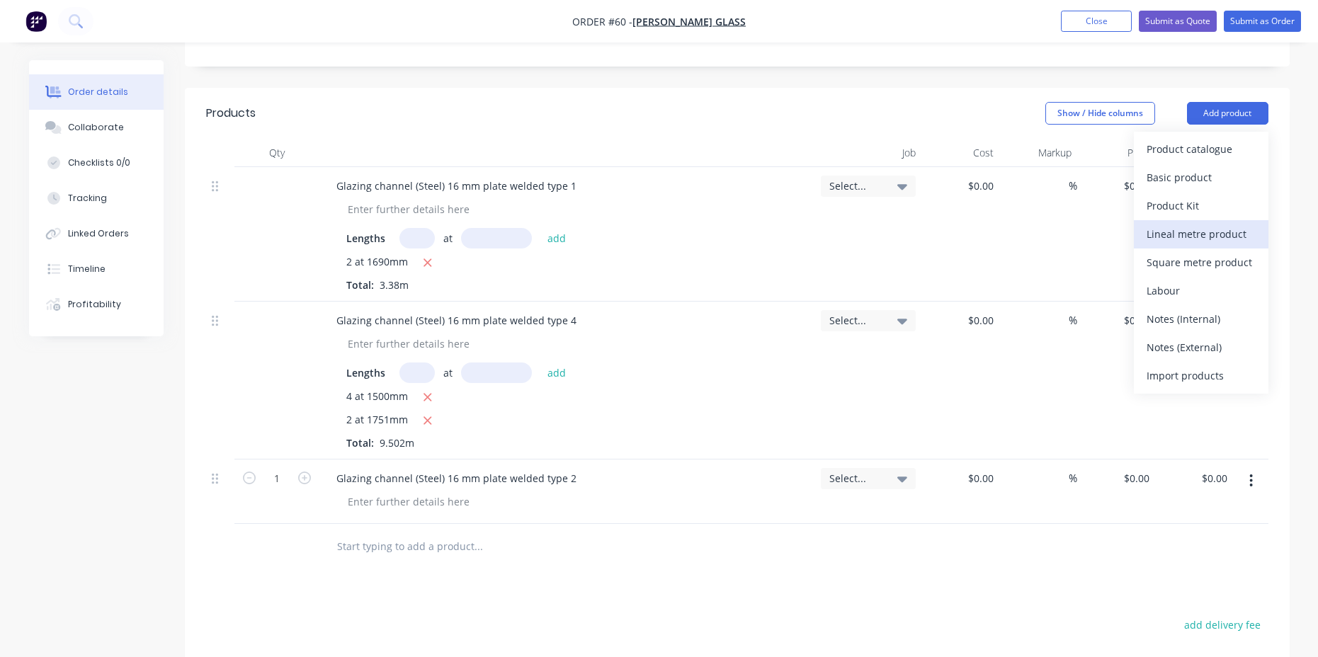
click at [1183, 224] on div "Lineal metre product" at bounding box center [1200, 234] width 109 height 21
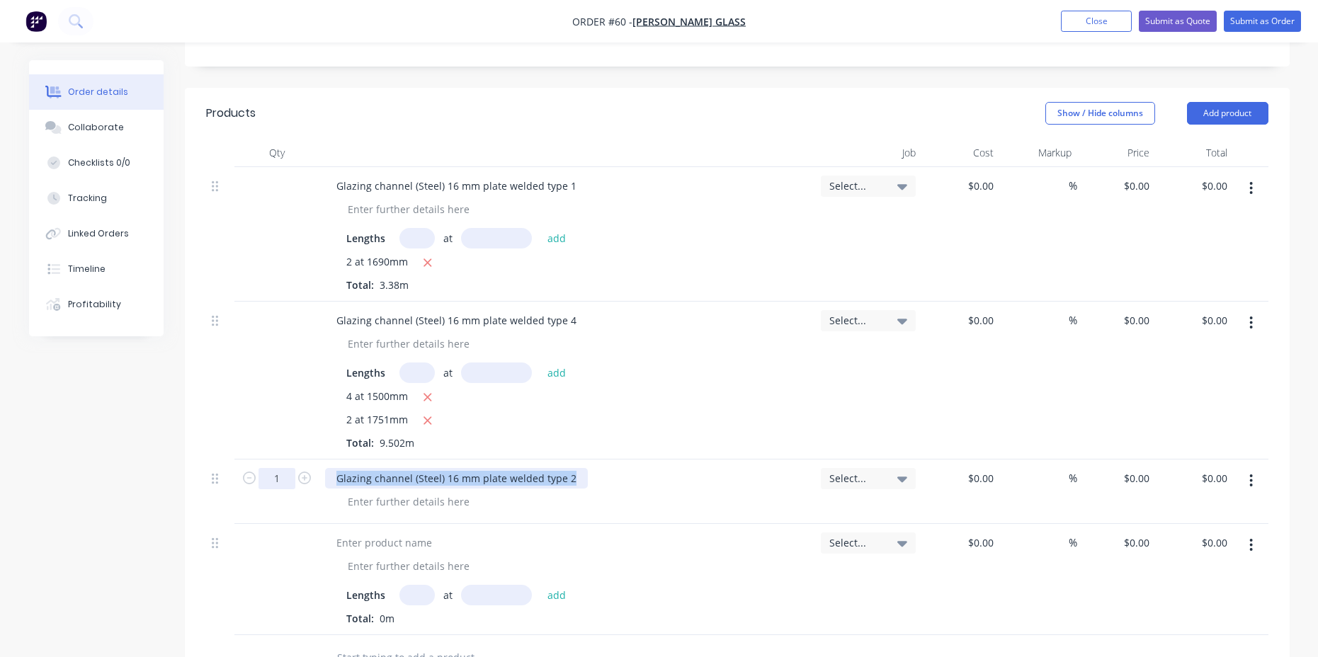
drag, startPoint x: 570, startPoint y: 437, endPoint x: 294, endPoint y: 445, distance: 276.2
click at [297, 459] on div "1 Glazing channel (Steel) 16 mm plate welded type 2 Select... $0.00 $0.00 % $0.…" at bounding box center [737, 491] width 1062 height 64
copy div "Glazing channel (Steel) 16 mm plate welded type 2"
click at [403, 532] on div at bounding box center [384, 542] width 118 height 21
click at [406, 532] on div at bounding box center [384, 542] width 118 height 21
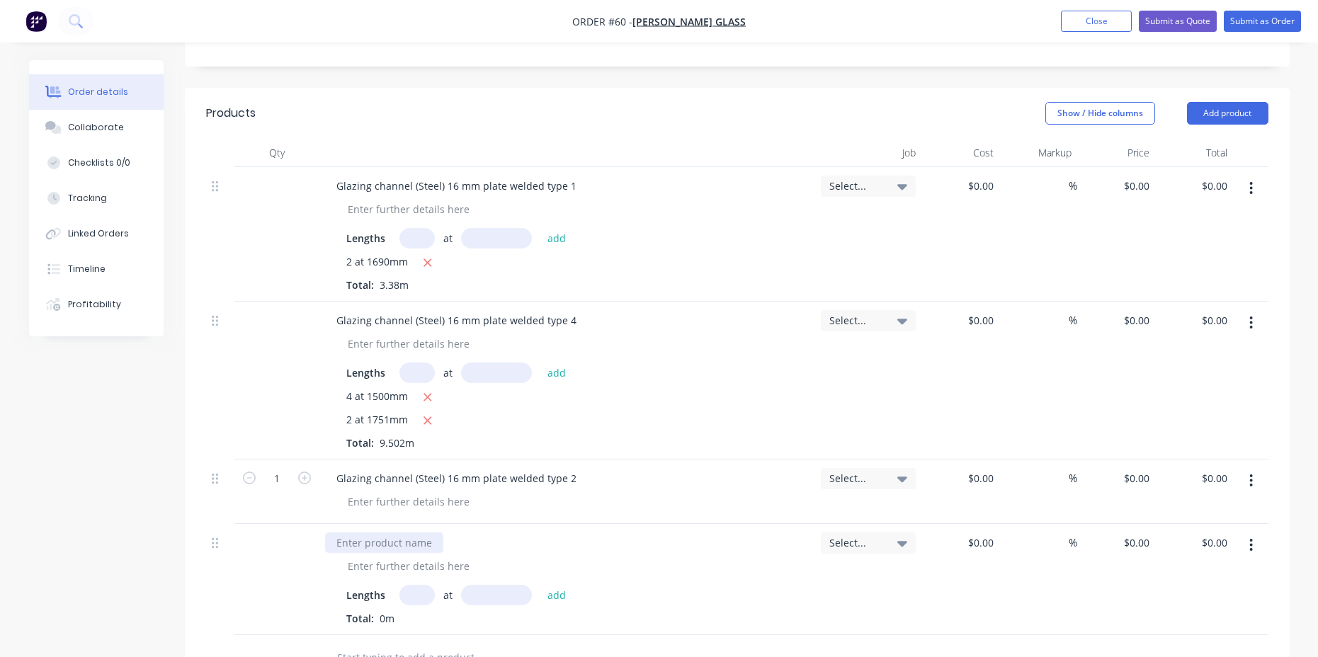
paste div
click at [1253, 468] on button "button" at bounding box center [1250, 480] width 33 height 25
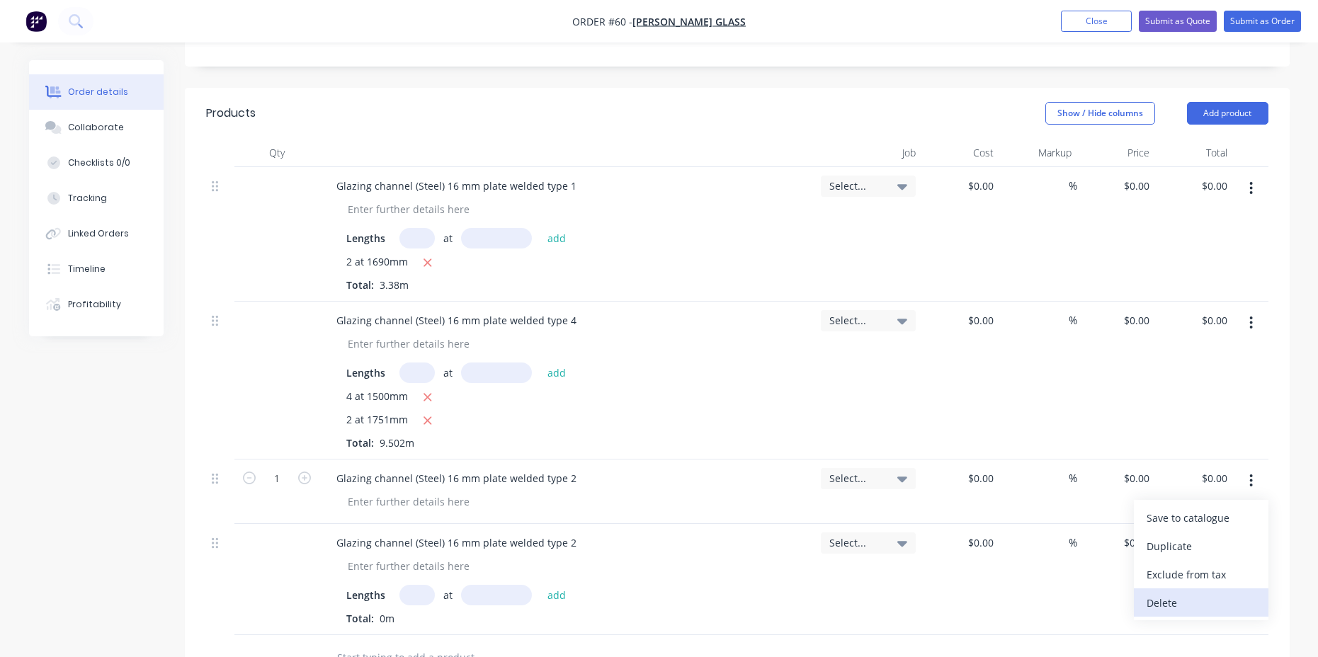
click at [1166, 593] on div "Delete" at bounding box center [1200, 603] width 109 height 21
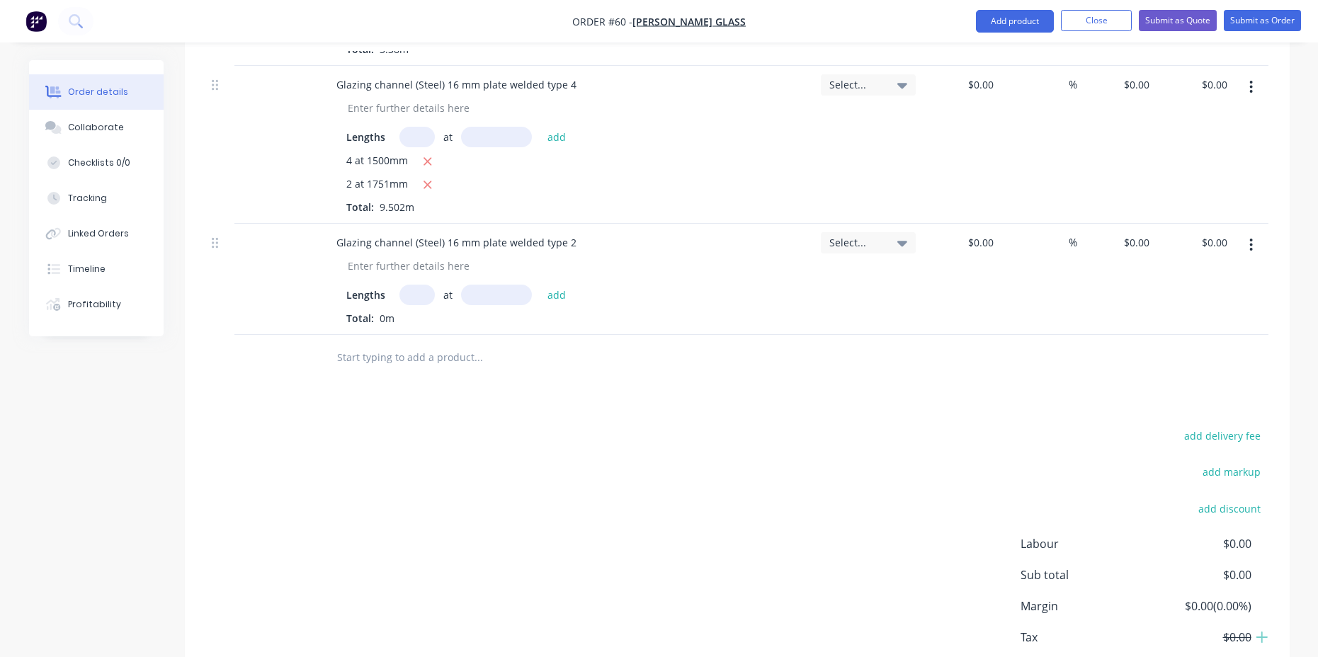
scroll to position [472, 0]
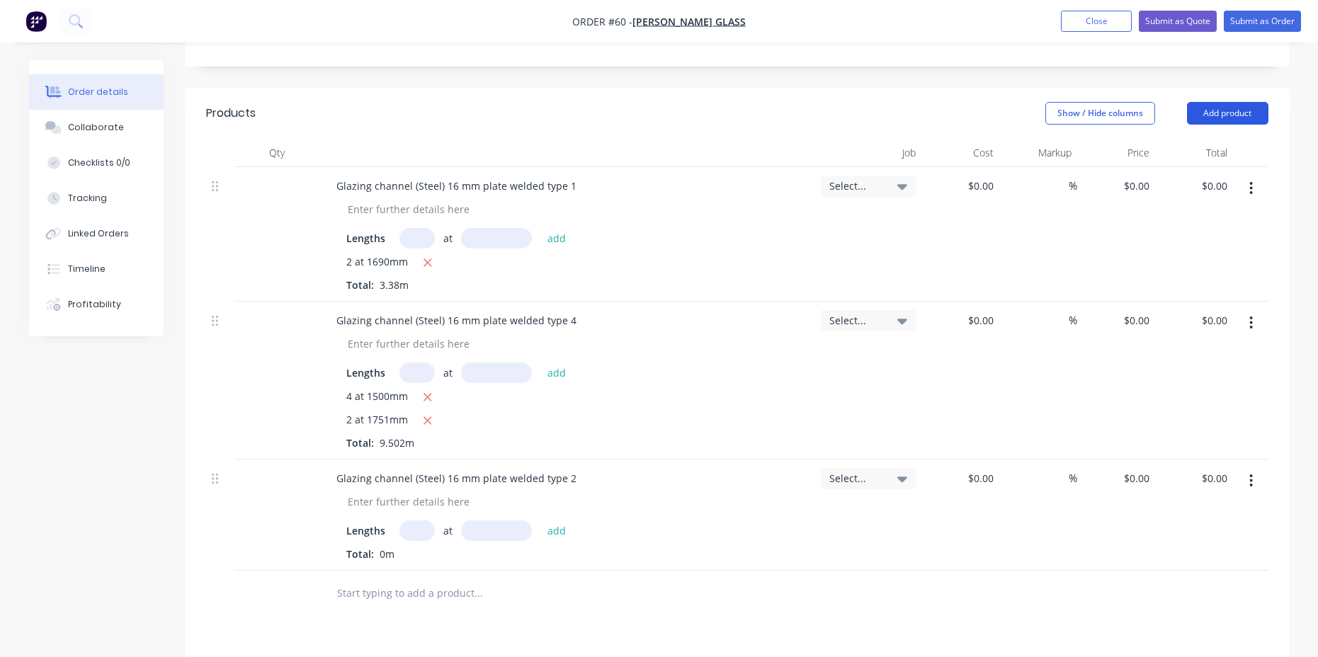
click at [1243, 102] on button "Add product" at bounding box center [1227, 113] width 81 height 23
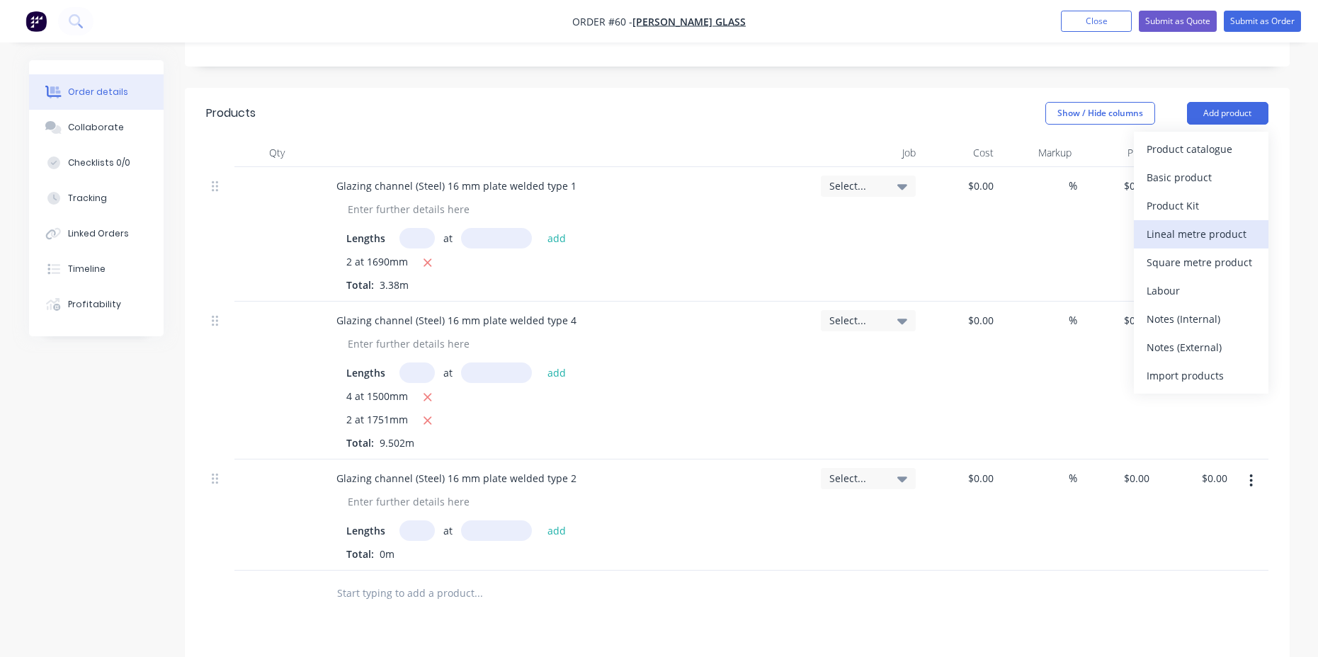
click at [1204, 224] on div "Lineal metre product" at bounding box center [1200, 234] width 109 height 21
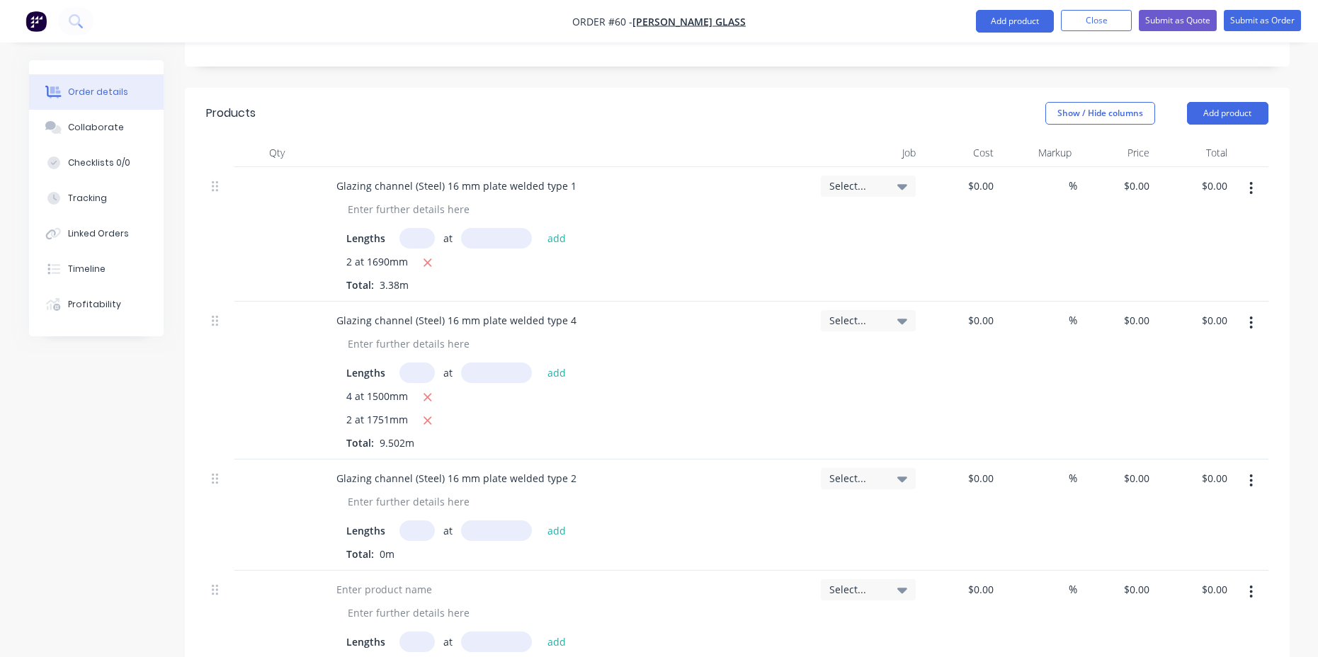
scroll to position [708, 0]
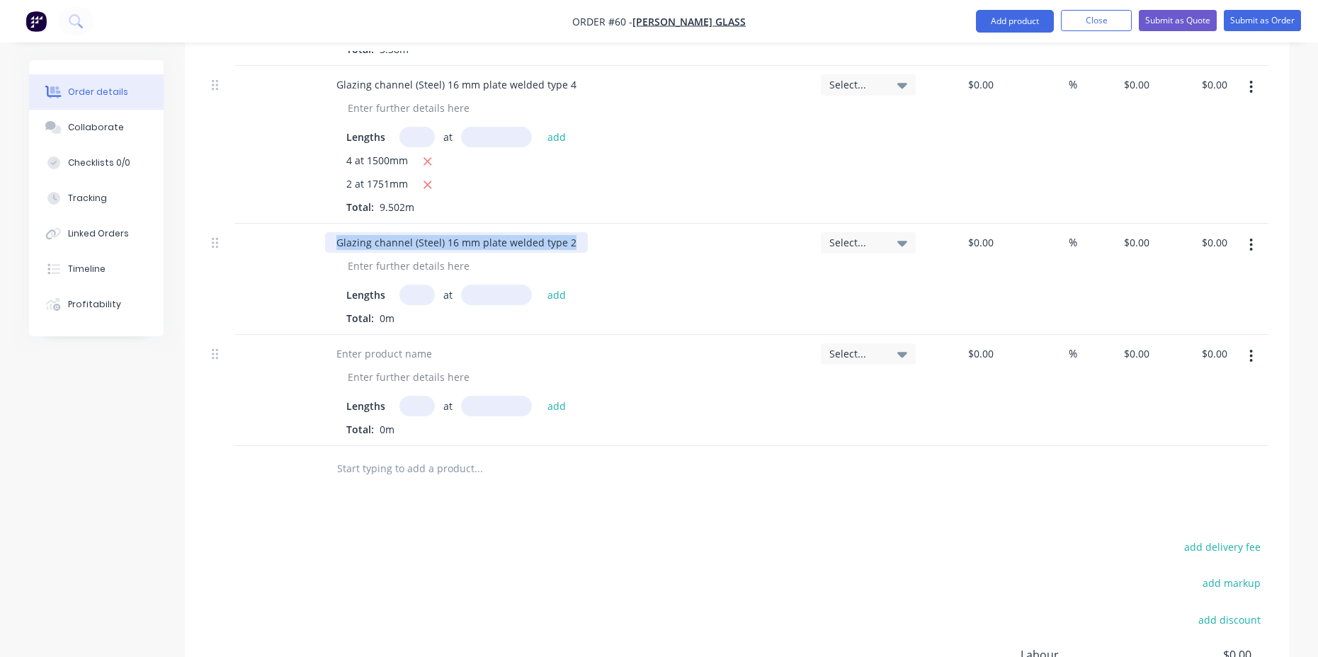
drag, startPoint x: 570, startPoint y: 201, endPoint x: 328, endPoint y: 200, distance: 241.4
click at [328, 232] on div "Glazing channel (Steel) 16 mm plate welded type 2" at bounding box center [456, 242] width 263 height 21
copy div "Glazing channel (Steel) 16 mm plate welded type 2"
click at [414, 343] on div at bounding box center [384, 353] width 118 height 21
click at [423, 343] on div at bounding box center [384, 353] width 118 height 21
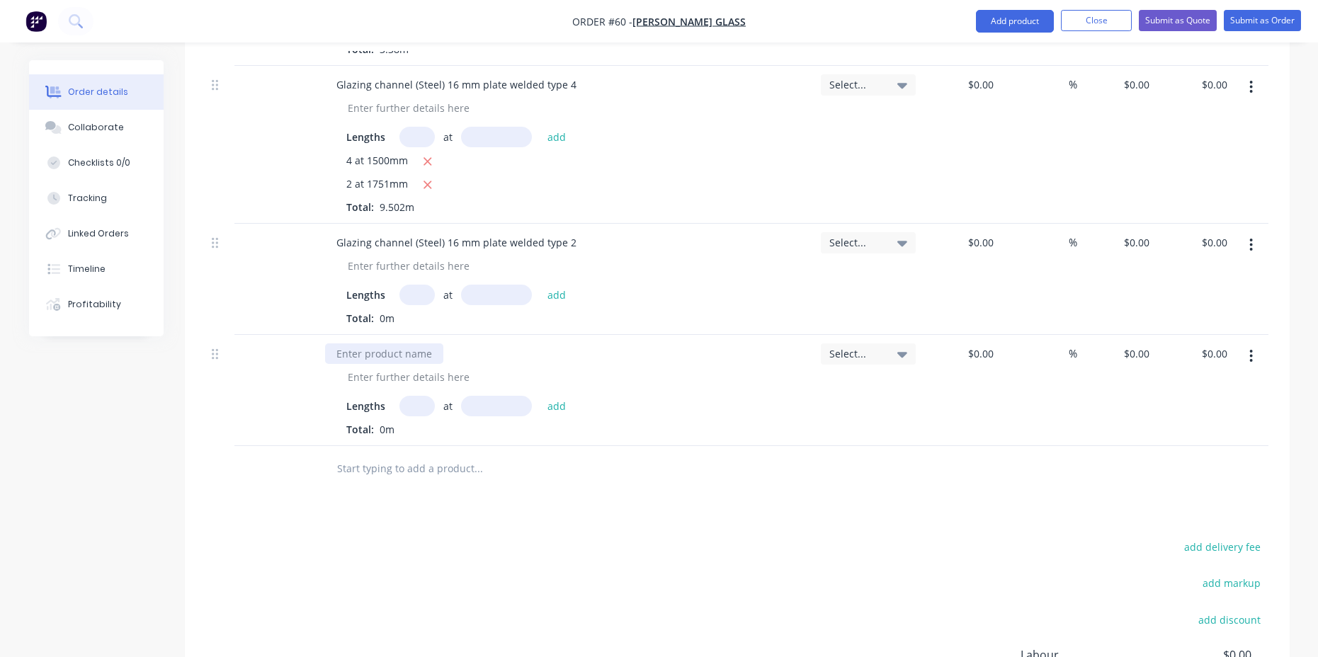
paste div
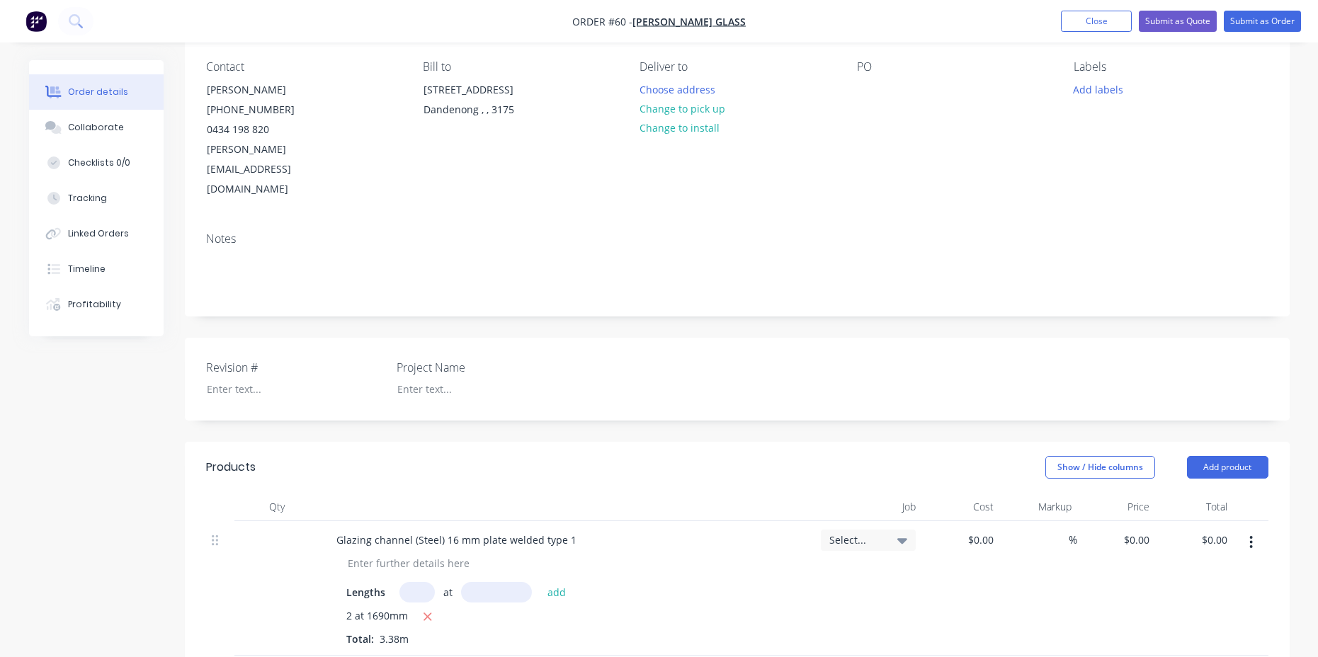
scroll to position [0, 0]
